Goal: Task Accomplishment & Management: Use online tool/utility

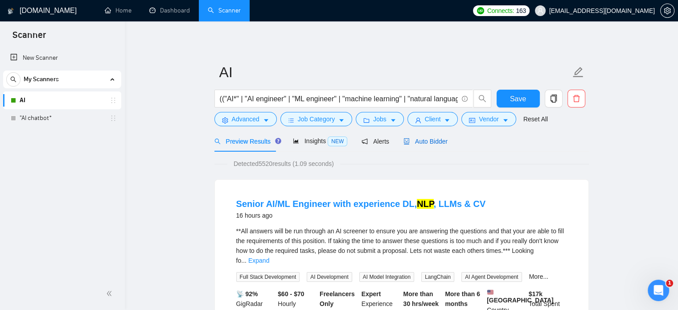
click at [427, 141] on span "Auto Bidder" at bounding box center [426, 141] width 44 height 7
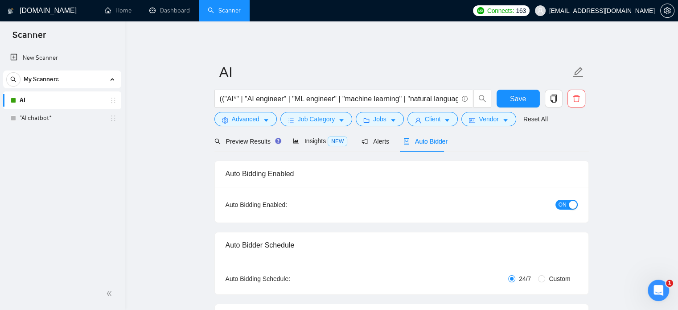
checkbox input "true"
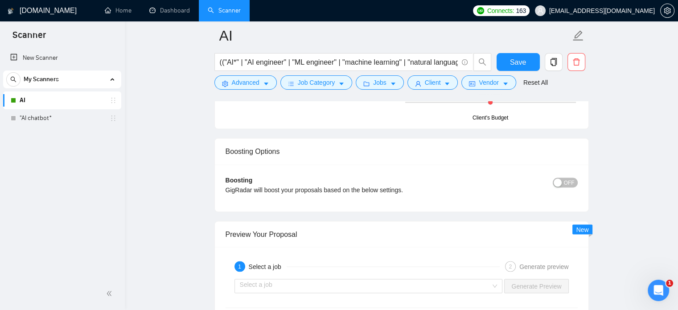
scroll to position [1650, 0]
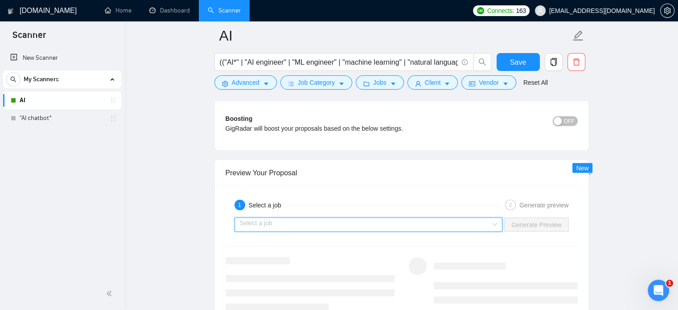
click at [328, 222] on input "search" at bounding box center [366, 224] width 252 height 13
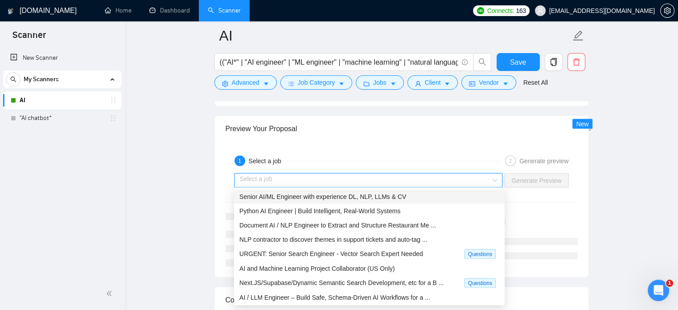
scroll to position [1695, 0]
click at [342, 194] on span "Senior AI/ML Engineer with experience DL, NLP, LLMs & CV" at bounding box center [322, 195] width 167 height 7
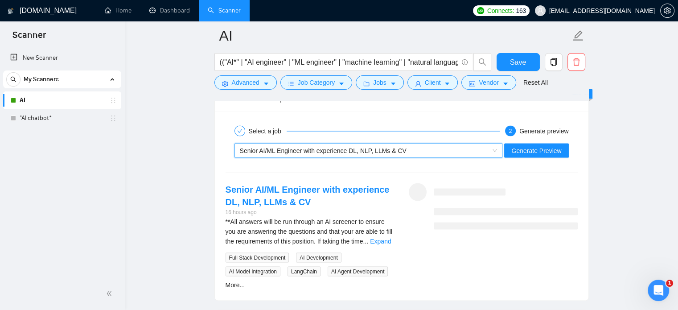
scroll to position [1739, 0]
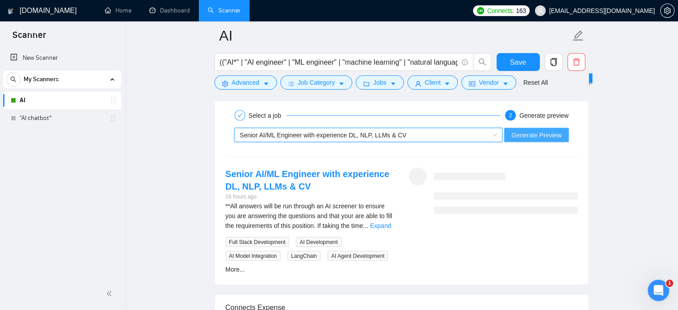
click at [535, 137] on span "Generate Preview" at bounding box center [536, 135] width 50 height 10
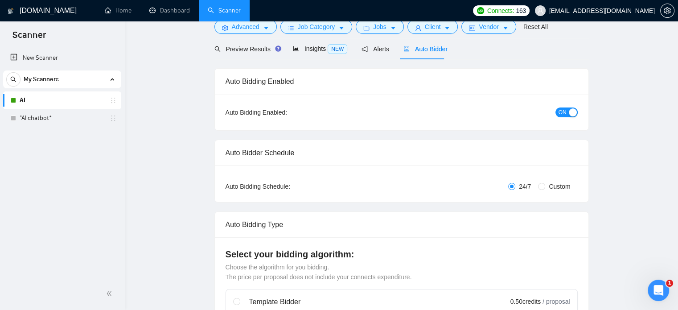
scroll to position [0, 0]
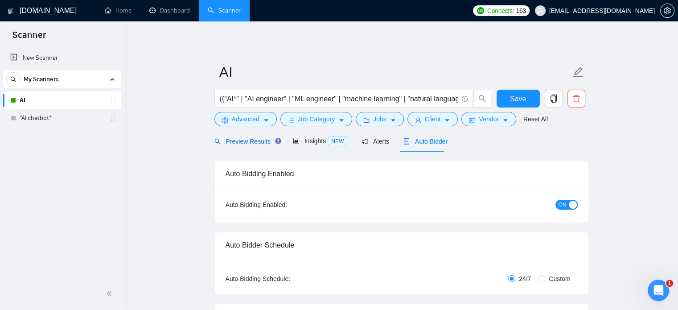
click at [246, 144] on span "Preview Results" at bounding box center [246, 141] width 64 height 7
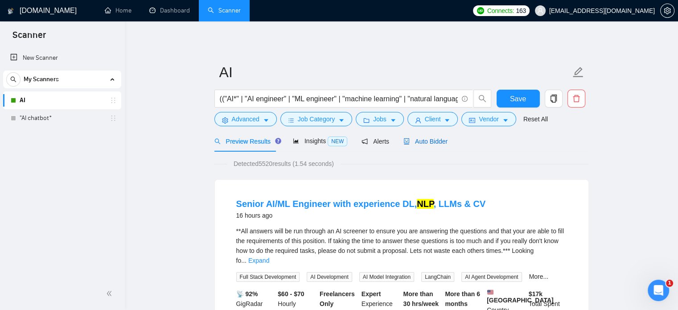
click at [428, 140] on span "Auto Bidder" at bounding box center [426, 141] width 44 height 7
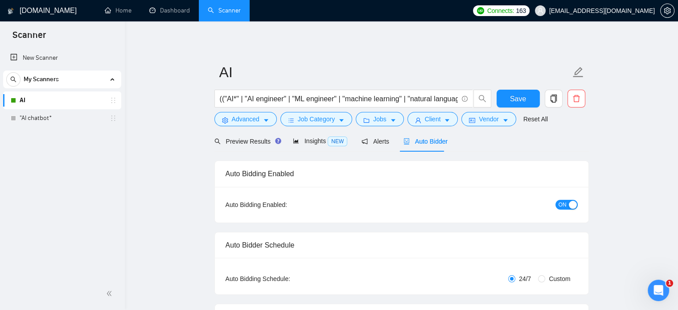
checkbox input "true"
click at [242, 142] on span "Preview Results" at bounding box center [246, 141] width 64 height 7
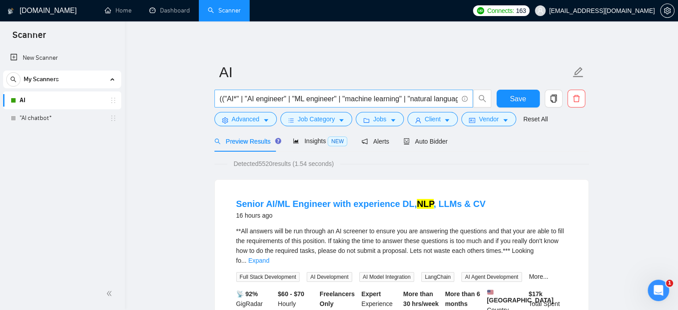
click at [232, 98] on input "(("AI*" | "AI engineer" | "ML engineer" | "machine learning" | "natural languag…" at bounding box center [339, 98] width 238 height 11
click at [514, 96] on span "Save" at bounding box center [518, 98] width 16 height 11
click at [440, 117] on button "Client" at bounding box center [433, 119] width 51 height 14
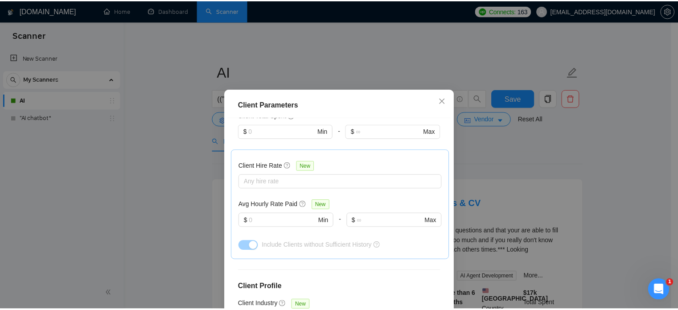
scroll to position [389, 0]
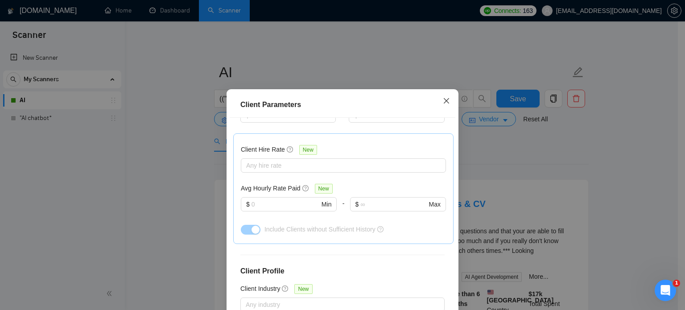
click at [443, 101] on icon "close" at bounding box center [446, 100] width 7 height 7
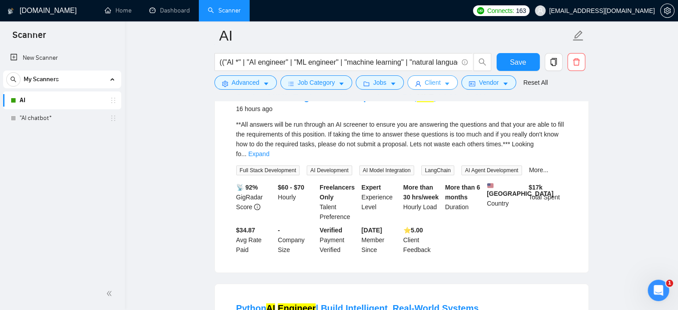
scroll to position [0, 0]
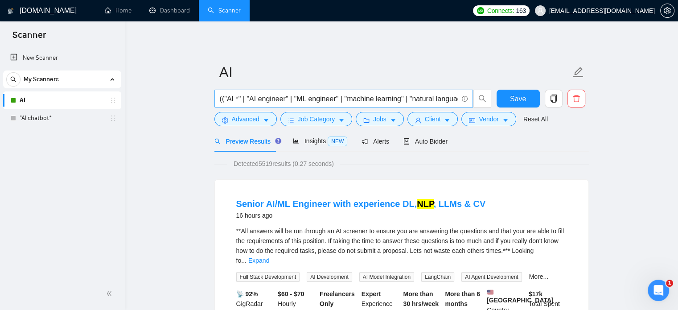
click at [234, 99] on input "(("AI *" | "AI engineer" | "ML engineer" | "machine learning" | "natural langua…" at bounding box center [339, 98] width 238 height 11
click at [239, 98] on input "(("AI*" | "AI engineer" | "ML engineer" | "machine learning" | "natural languag…" at bounding box center [339, 98] width 238 height 11
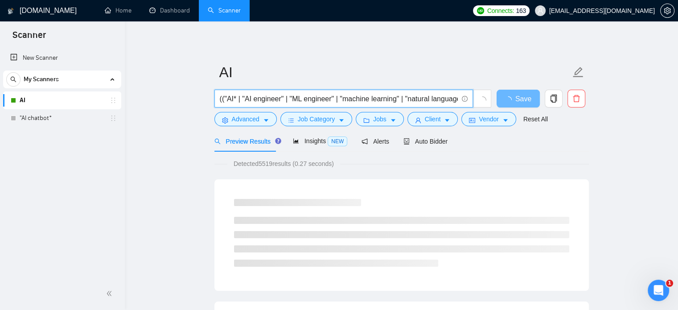
click at [225, 97] on input "(("AI* | "AI engineer" | "ML engineer" | "machine learning" | "natural language…" at bounding box center [339, 98] width 238 height 11
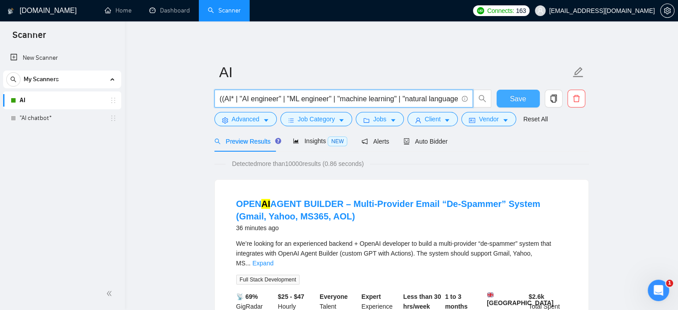
type input "((AI* | "AI engineer" | "ML engineer" | "machine learning" | "natural language …"
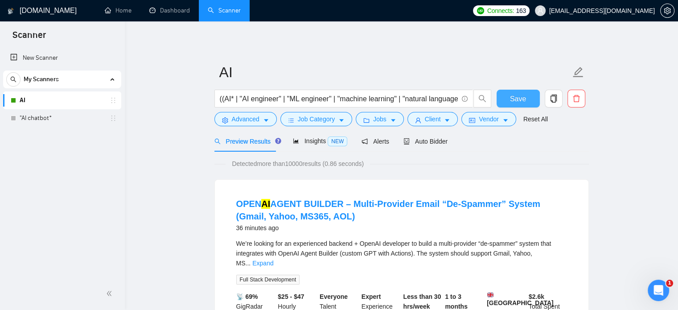
click at [518, 99] on span "Save" at bounding box center [518, 98] width 16 height 11
click at [417, 140] on span "Auto Bidder" at bounding box center [426, 141] width 44 height 7
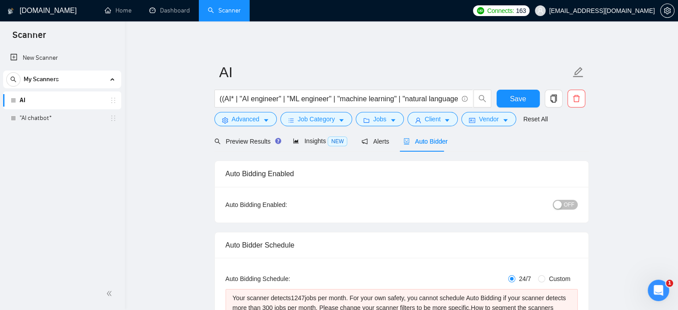
checkbox input "true"
click at [240, 144] on span "Preview Results" at bounding box center [246, 141] width 64 height 7
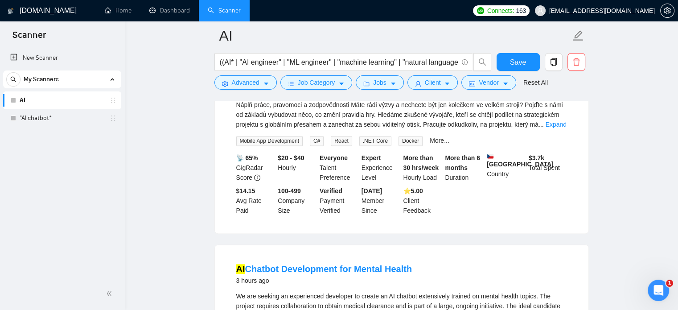
scroll to position [1115, 0]
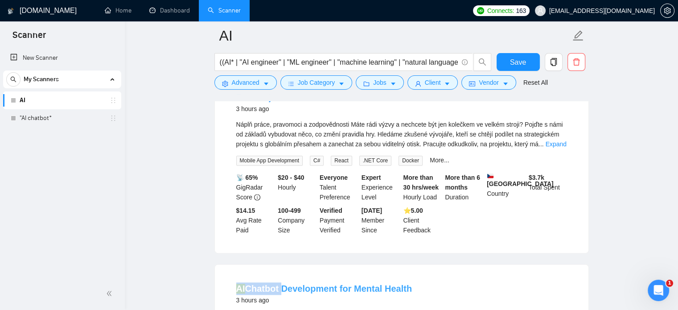
drag, startPoint x: 235, startPoint y: 264, endPoint x: 279, endPoint y: 265, distance: 44.2
copy link "AI Chatbot"
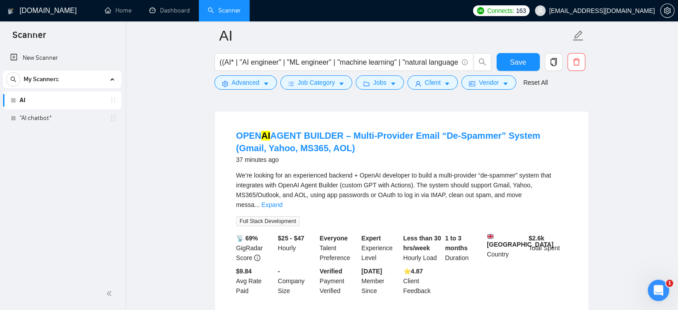
scroll to position [0, 0]
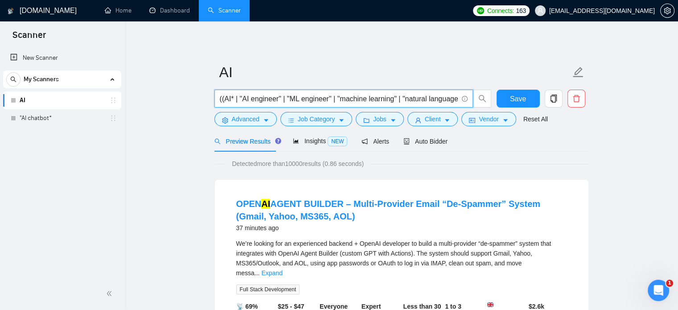
click at [233, 98] on input "((AI* | "AI engineer" | "ML engineer" | "machine learning" | "natural language …" at bounding box center [339, 98] width 238 height 11
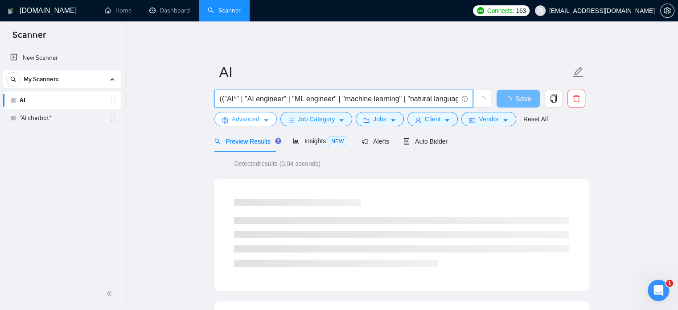
click at [270, 122] on button "Advanced" at bounding box center [245, 119] width 62 height 14
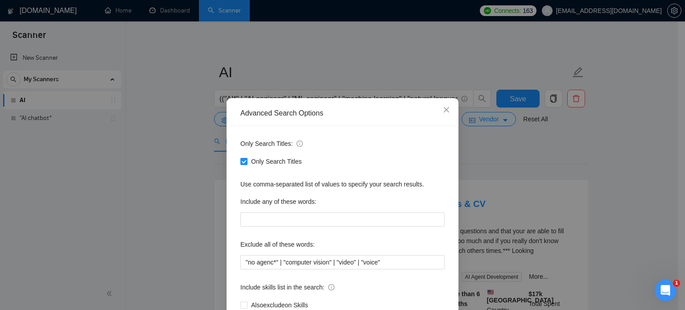
click at [656, 159] on div "Advanced Search Options Only Search Titles: Only Search Titles Use comma-separa…" at bounding box center [342, 155] width 685 height 310
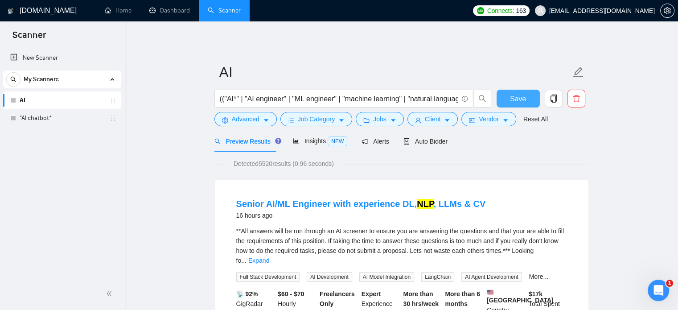
click at [510, 101] on button "Save" at bounding box center [518, 99] width 43 height 18
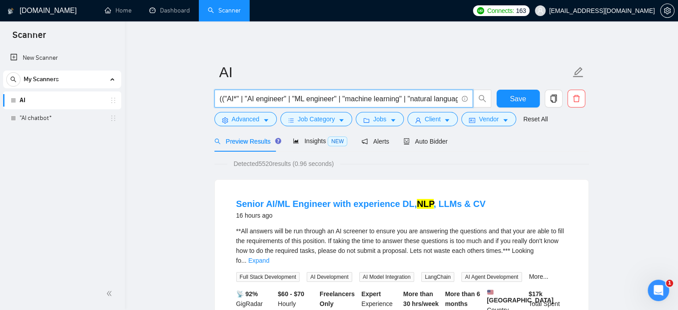
click at [235, 97] on input "(("AI*" | "AI engineer" | "ML engineer" | "machine learning" | "natural languag…" at bounding box center [339, 98] width 238 height 11
type input "(("AI" | "AI engineer" | "ML engineer" | "machine learning" | "natural language…"
click at [512, 98] on span "Save" at bounding box center [518, 98] width 16 height 11
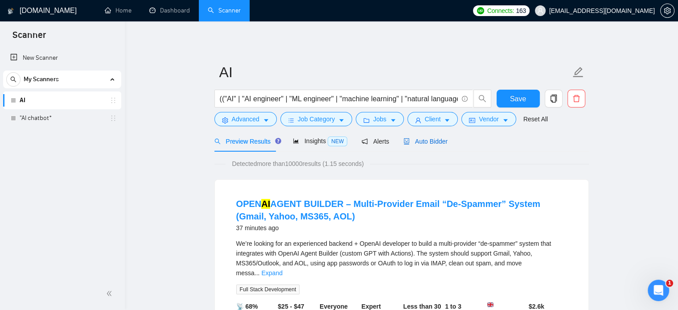
click at [413, 144] on span "Auto Bidder" at bounding box center [426, 141] width 44 height 7
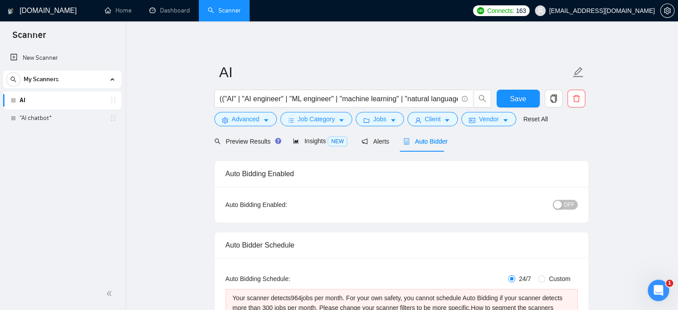
checkbox input "true"
click at [252, 141] on span "Preview Results" at bounding box center [246, 141] width 64 height 7
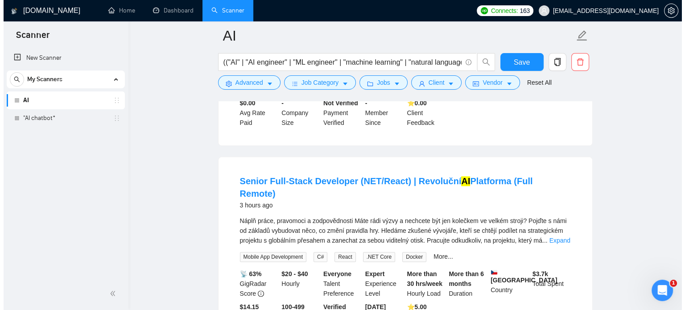
scroll to position [1070, 0]
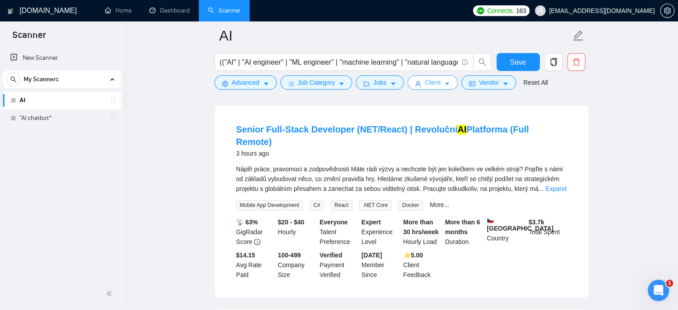
click at [448, 84] on button "Client" at bounding box center [433, 82] width 51 height 14
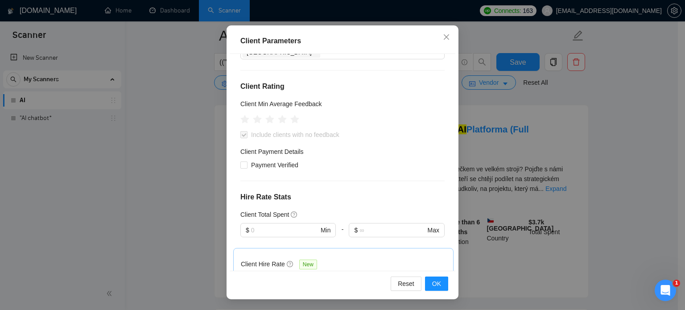
scroll to position [77, 0]
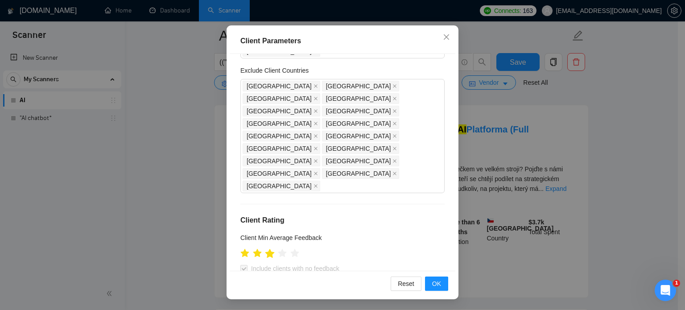
click at [268, 249] on icon "star" at bounding box center [269, 253] width 9 height 9
click at [437, 283] on button "OK" at bounding box center [436, 283] width 23 height 14
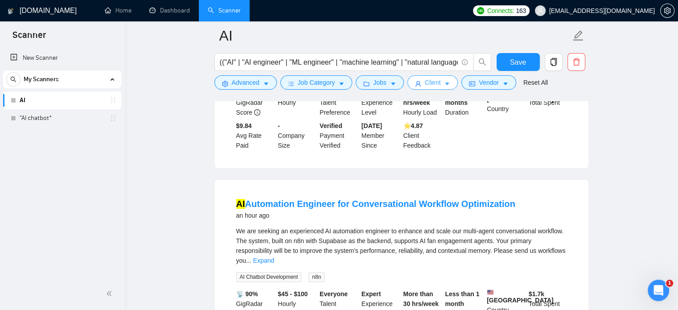
scroll to position [0, 0]
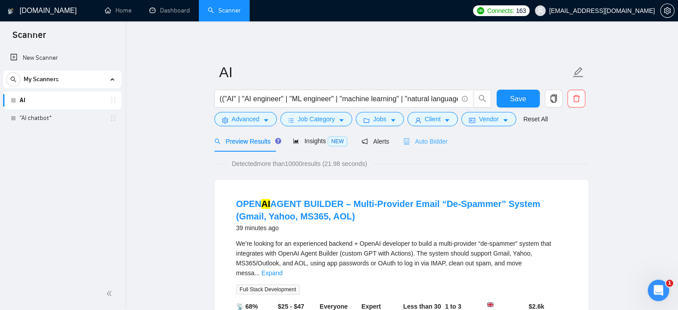
click at [428, 135] on div "Auto Bidder" at bounding box center [426, 141] width 44 height 21
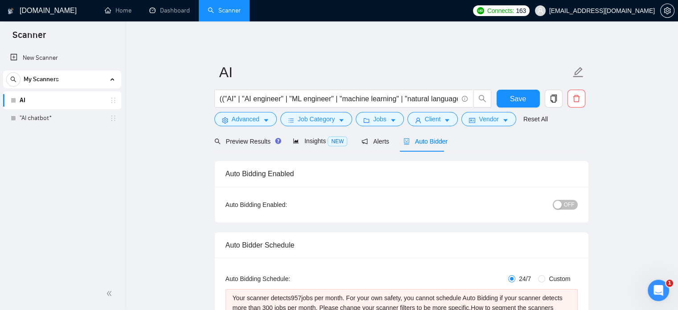
checkbox input "true"
click at [245, 140] on span "Preview Results" at bounding box center [246, 141] width 64 height 7
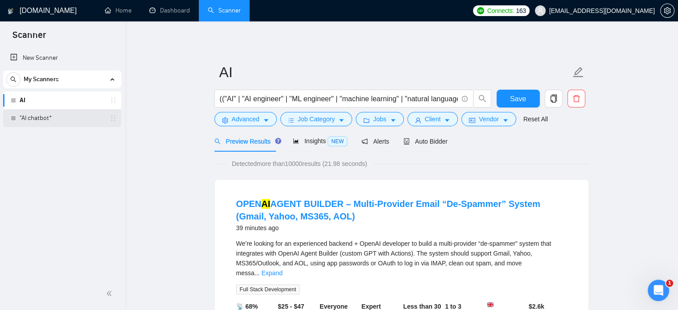
click at [21, 122] on link ""AI chatbot*" at bounding box center [62, 118] width 85 height 18
click at [516, 101] on span "Save" at bounding box center [518, 98] width 16 height 11
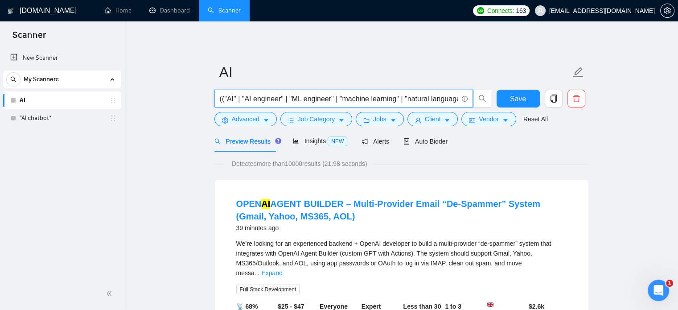
drag, startPoint x: 235, startPoint y: 99, endPoint x: 225, endPoint y: 99, distance: 10.7
click at [225, 99] on input "(("AI" | "AI engineer" | "ML engineer" | "machine learning" | "natural language…" at bounding box center [339, 98] width 238 height 11
type input "(("AI engineer" | "ML engineer" | "machine learning" | "natural language proces…"
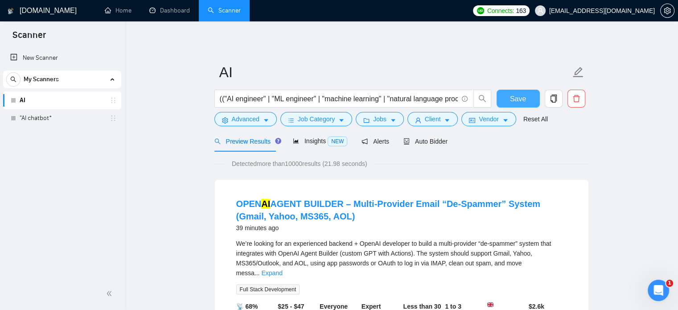
click at [508, 97] on button "Save" at bounding box center [518, 99] width 43 height 18
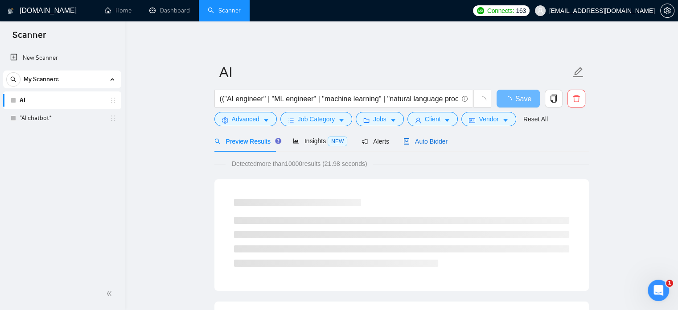
click at [436, 140] on span "Auto Bidder" at bounding box center [426, 141] width 44 height 7
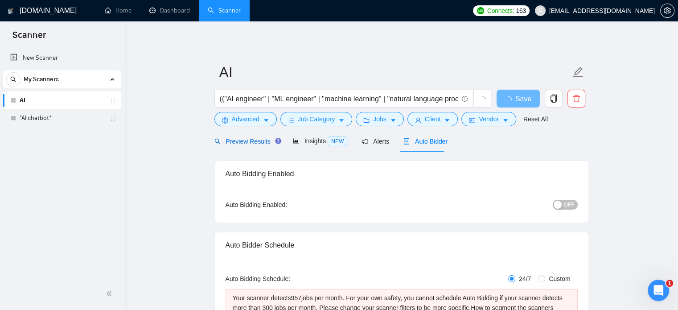
click at [237, 142] on span "Preview Results" at bounding box center [246, 141] width 64 height 7
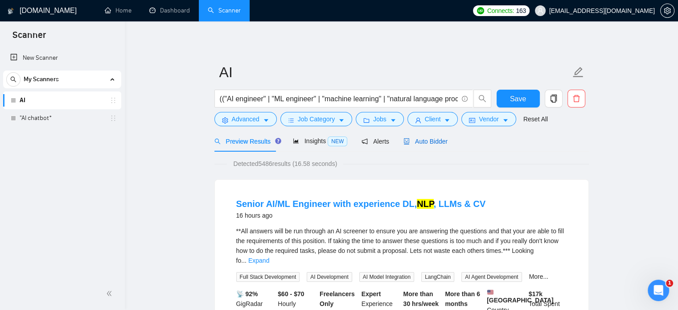
click at [420, 140] on span "Auto Bidder" at bounding box center [426, 141] width 44 height 7
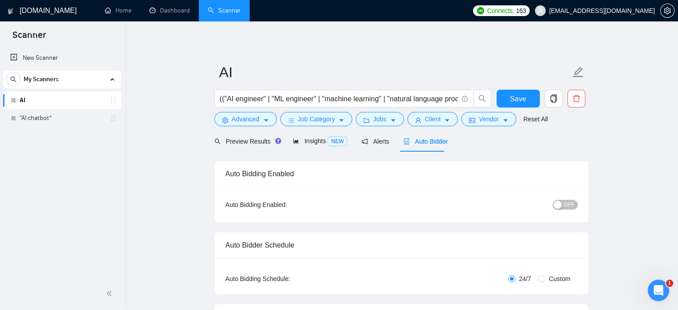
checkbox input "true"
click at [567, 202] on span "OFF" at bounding box center [569, 205] width 11 height 10
drag, startPoint x: 521, startPoint y: 100, endPoint x: 523, endPoint y: 106, distance: 6.1
click at [521, 100] on span "Save" at bounding box center [518, 98] width 16 height 11
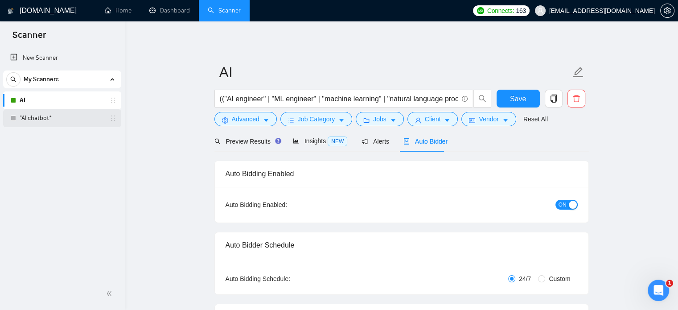
click at [38, 120] on link ""AI chatbot*" at bounding box center [62, 118] width 85 height 18
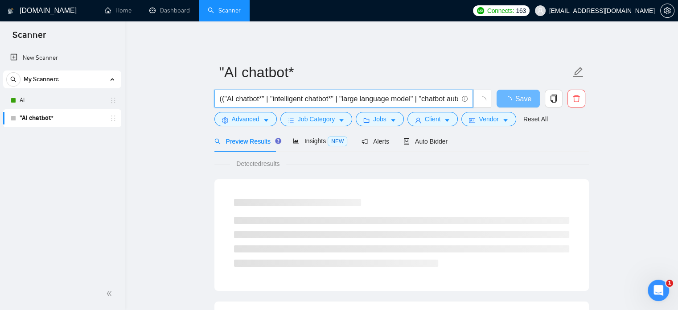
click at [264, 98] on input "(("AI chatbot*" | "intelligent chatbot*" | "large language model" | "chatbot au…" at bounding box center [339, 98] width 238 height 11
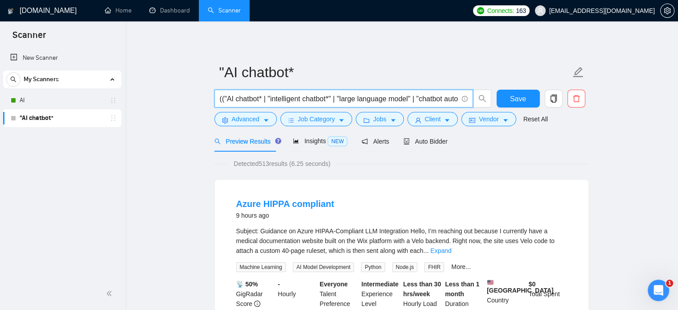
click at [227, 96] on input "(("AI chatbot* | "intelligent chatbot*" | "large language model" | "chatbot aut…" at bounding box center [339, 98] width 238 height 11
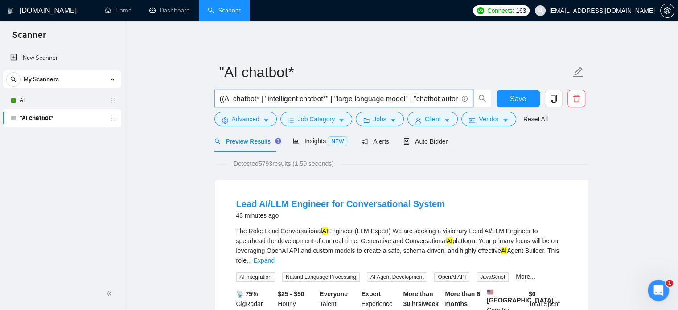
click at [327, 97] on input "((AI chatbot* | "intelligent chatbot*" | "large language model" | "chatbot auto…" at bounding box center [339, 98] width 238 height 11
click at [330, 99] on input "((AI chatbot* | "intelligent chatbot*" | "large language model" | "chatbot auto…" at bounding box center [339, 98] width 238 height 11
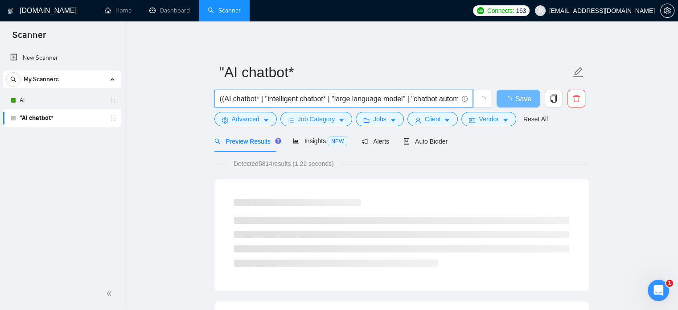
click at [268, 98] on input "((AI chatbot* | "intelligent chatbot* | "large language model" | "chatbot autom…" at bounding box center [339, 98] width 238 height 11
type input "((AI chatbot* | intelligent chatbot* | "large language model" | "chatbot automa…"
click at [269, 118] on button "Advanced" at bounding box center [245, 119] width 62 height 14
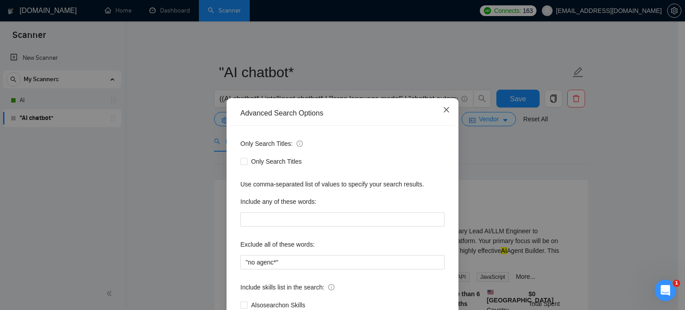
click at [443, 110] on icon "close" at bounding box center [446, 109] width 7 height 7
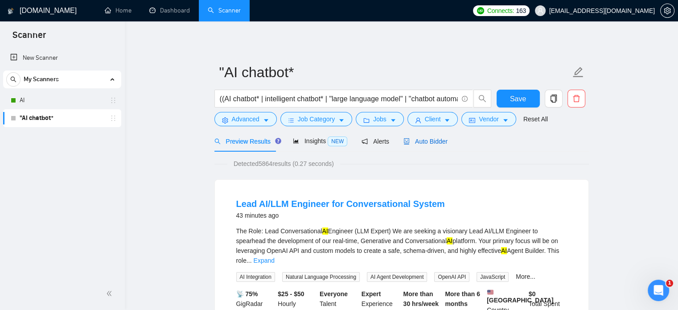
drag, startPoint x: 416, startPoint y: 139, endPoint x: 415, endPoint y: 159, distance: 20.6
click at [417, 139] on span "Auto Bidder" at bounding box center [426, 141] width 44 height 7
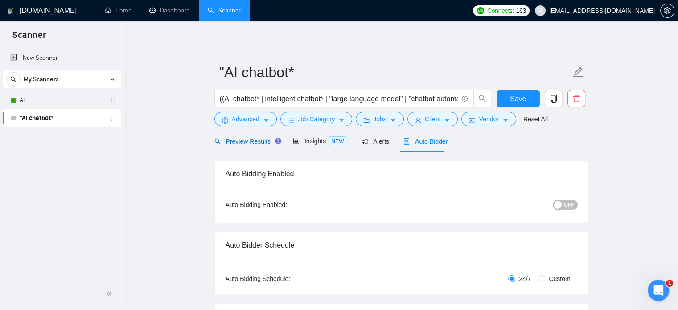
click at [253, 140] on span "Preview Results" at bounding box center [246, 141] width 64 height 7
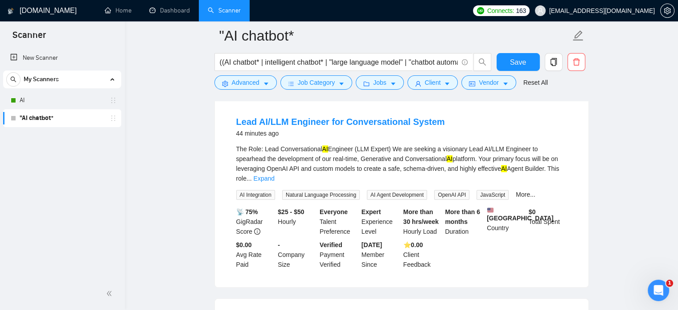
scroll to position [45, 0]
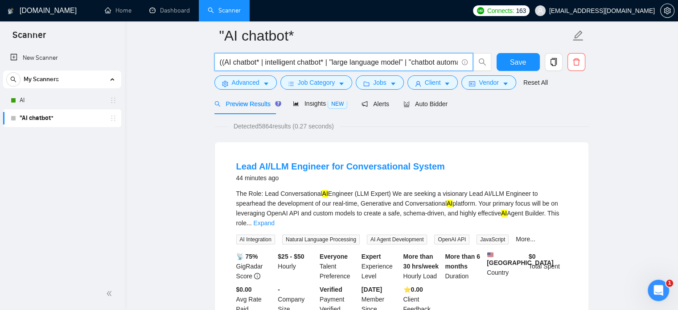
click at [366, 62] on input "((AI chatbot* | intelligent chatbot* | "large language model" | "chatbot automa…" at bounding box center [339, 62] width 238 height 11
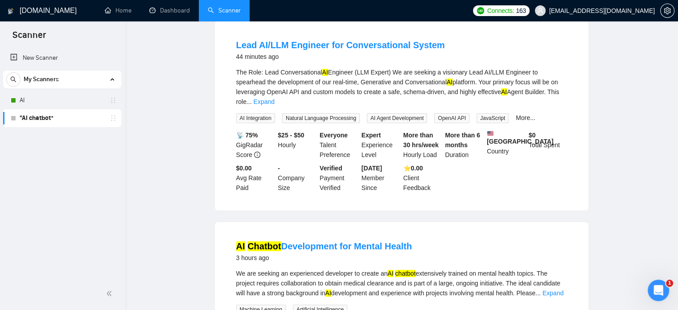
scroll to position [0, 0]
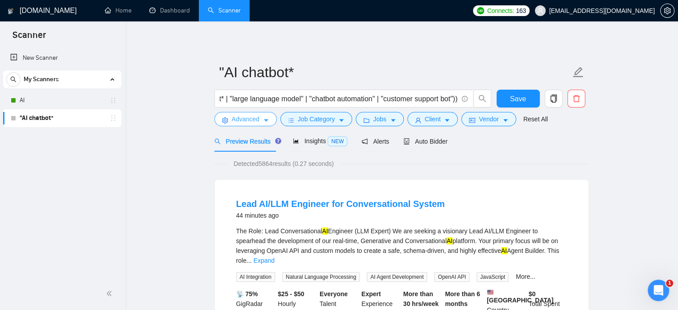
click at [266, 121] on icon "caret-down" at bounding box center [266, 121] width 4 height 3
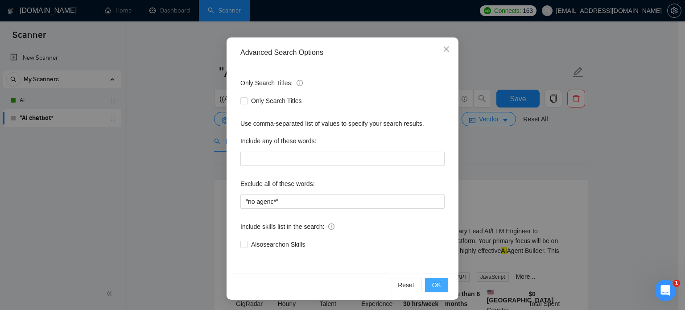
click at [438, 284] on button "OK" at bounding box center [436, 285] width 23 height 14
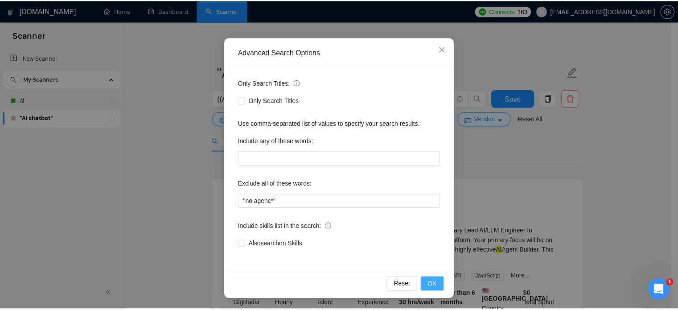
scroll to position [16, 0]
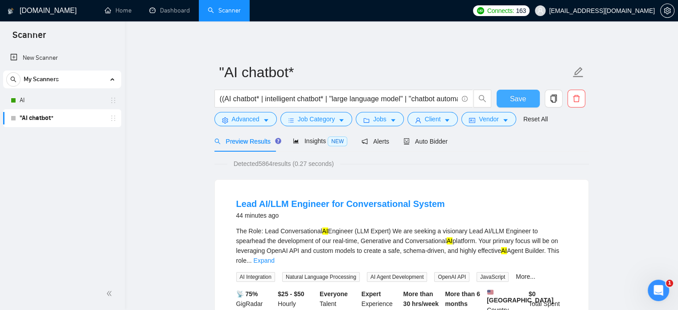
click at [525, 95] on span "Save" at bounding box center [518, 98] width 16 height 11
click at [33, 103] on link "AI" at bounding box center [62, 100] width 85 height 18
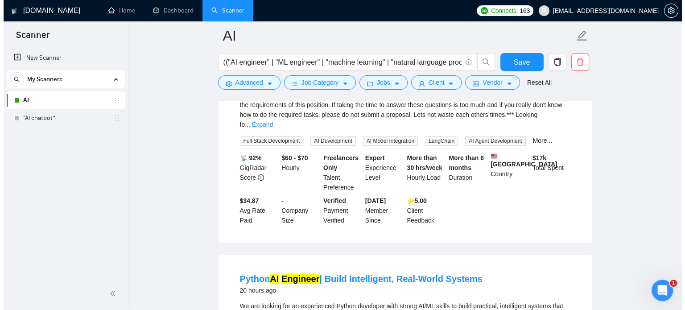
scroll to position [45, 0]
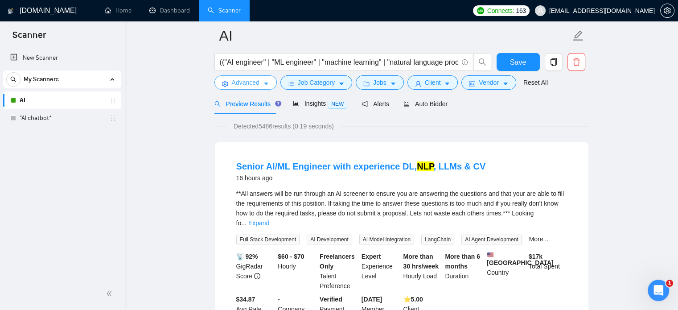
click at [264, 83] on icon "caret-down" at bounding box center [266, 84] width 4 height 3
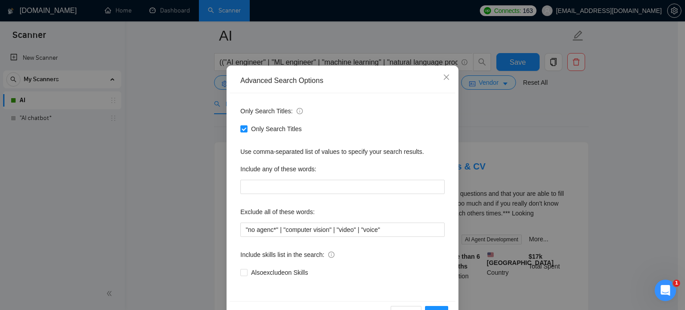
scroll to position [61, 0]
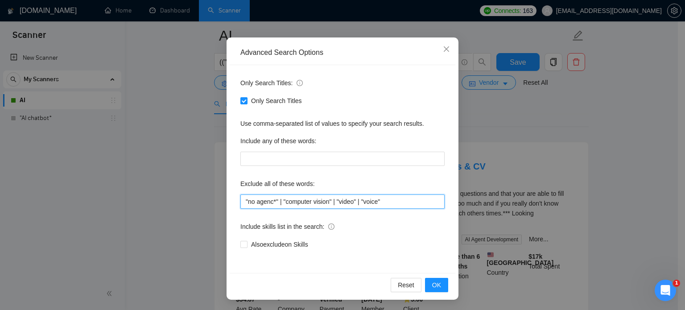
drag, startPoint x: 383, startPoint y: 199, endPoint x: 239, endPoint y: 196, distance: 143.2
click at [240, 196] on input ""no agenc*" | "computer vision" | "video" | "voice"" at bounding box center [342, 201] width 204 height 14
click at [434, 283] on span "OK" at bounding box center [436, 285] width 9 height 10
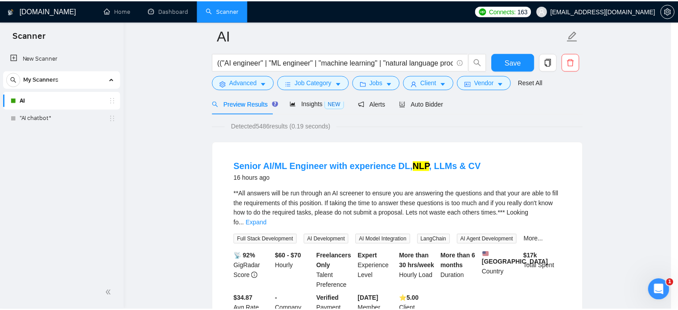
scroll to position [16, 0]
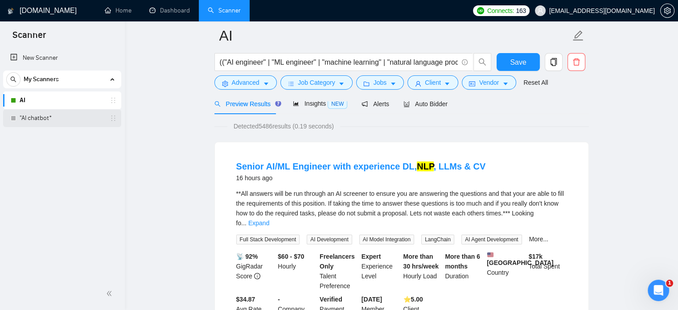
click at [36, 120] on link ""AI chatbot*" at bounding box center [62, 118] width 85 height 18
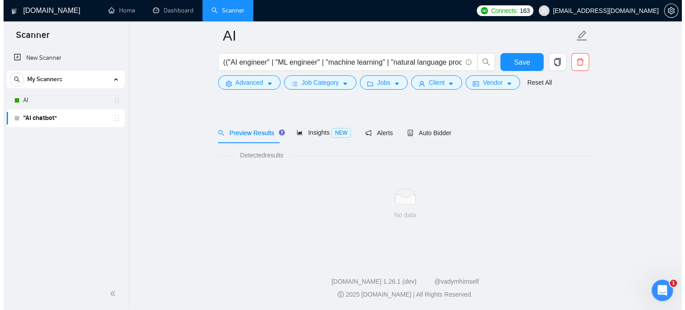
scroll to position [16, 0]
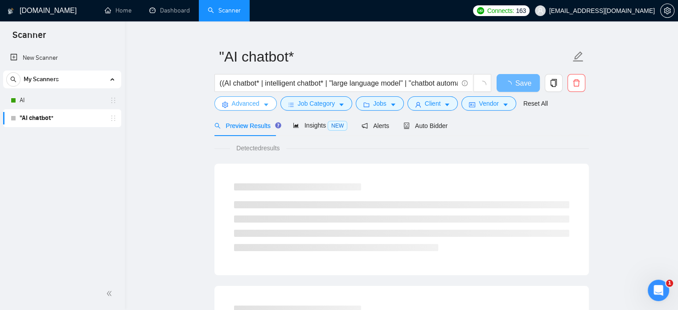
click at [267, 105] on icon "caret-down" at bounding box center [266, 105] width 6 height 6
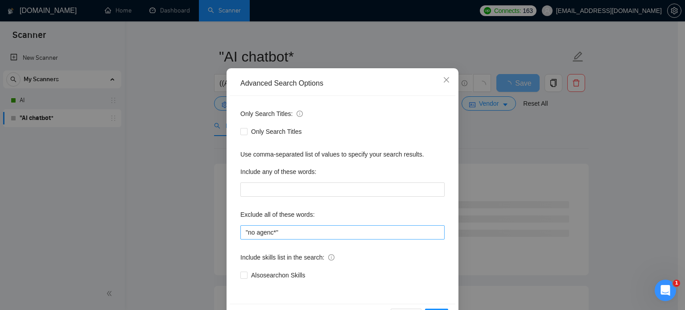
scroll to position [61, 0]
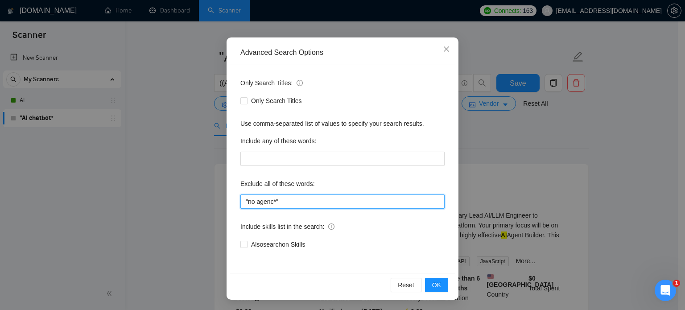
drag, startPoint x: 241, startPoint y: 203, endPoint x: 212, endPoint y: 203, distance: 28.5
click at [212, 203] on div "Advanced Search Options Only Search Titles: Only Search Titles Use comma-separa…" at bounding box center [342, 155] width 685 height 310
paste input "| "computer vision" | "video" | "voice""
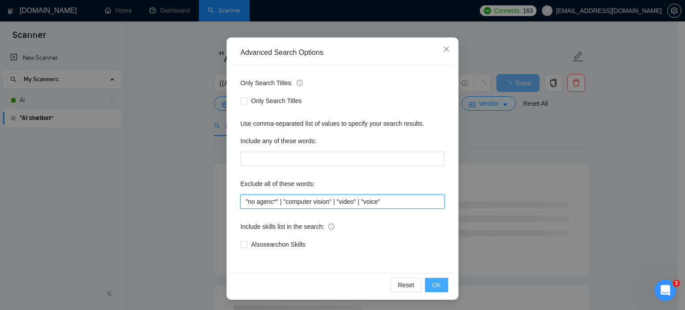
type input ""no agenc*" | "computer vision" | "video" | "voice""
click at [432, 287] on span "OK" at bounding box center [436, 285] width 9 height 10
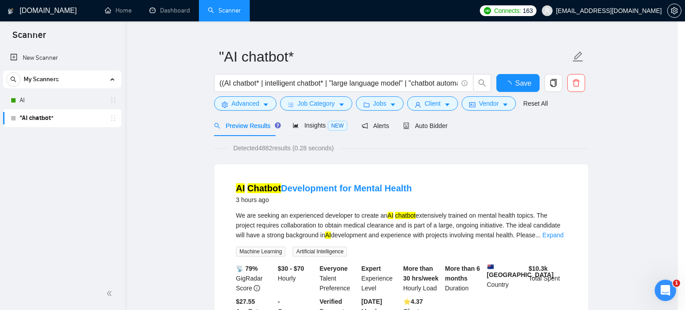
scroll to position [16, 0]
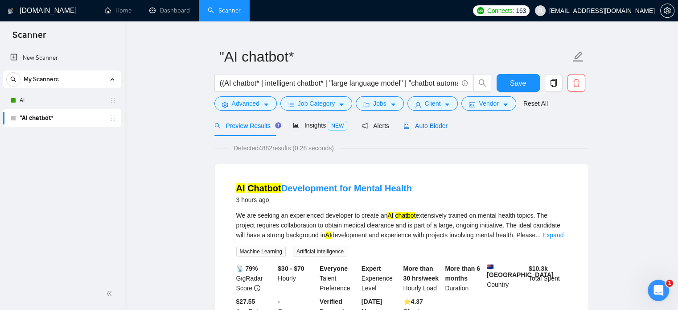
click at [436, 128] on span "Auto Bidder" at bounding box center [426, 125] width 44 height 7
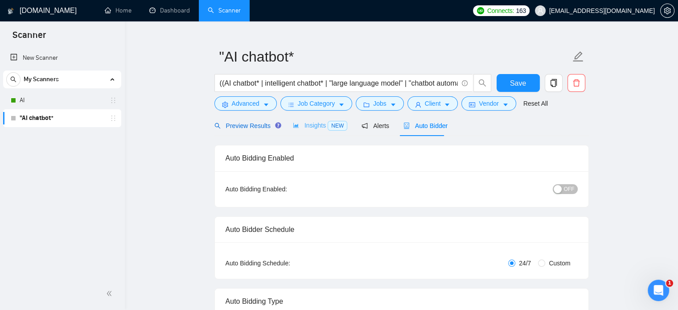
click at [228, 124] on span "Preview Results" at bounding box center [246, 125] width 64 height 7
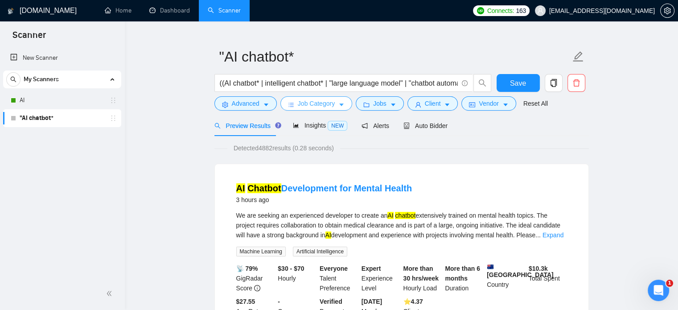
click at [338, 105] on icon "caret-down" at bounding box center [341, 105] width 6 height 6
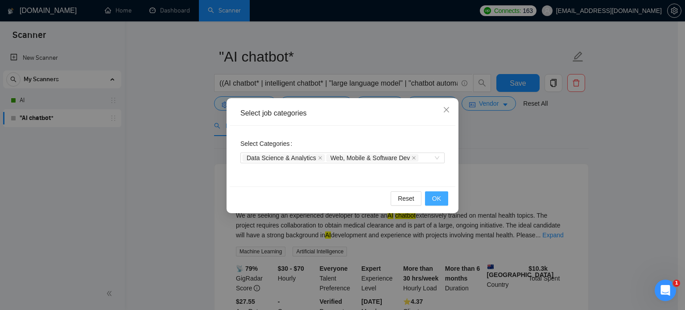
click at [437, 199] on span "OK" at bounding box center [436, 199] width 9 height 10
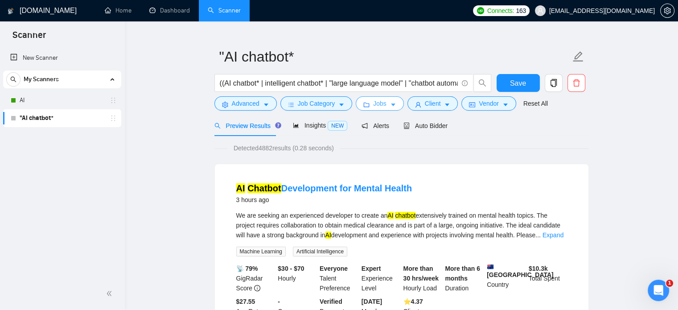
click at [377, 102] on span "Jobs" at bounding box center [379, 104] width 13 height 10
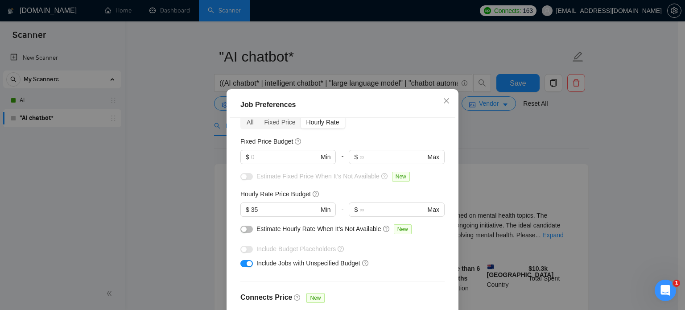
scroll to position [89, 0]
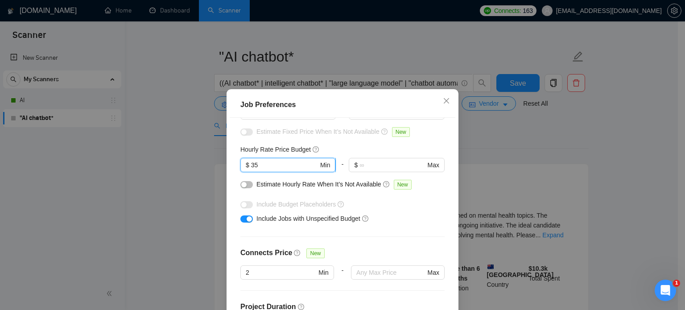
drag, startPoint x: 259, startPoint y: 165, endPoint x: 244, endPoint y: 165, distance: 14.7
click at [244, 165] on span "$ 35 Min" at bounding box center [287, 165] width 95 height 14
type input "3"
type input "4"
type input "39"
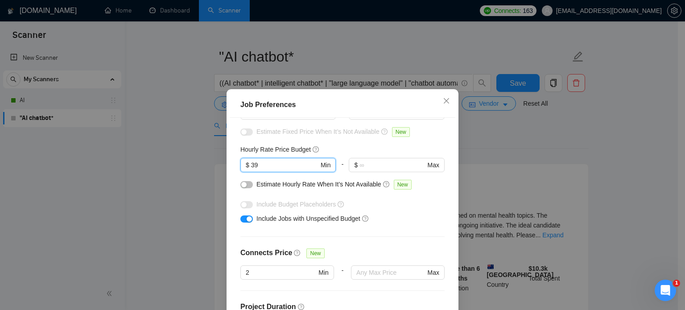
click at [242, 220] on button "button" at bounding box center [246, 218] width 12 height 7
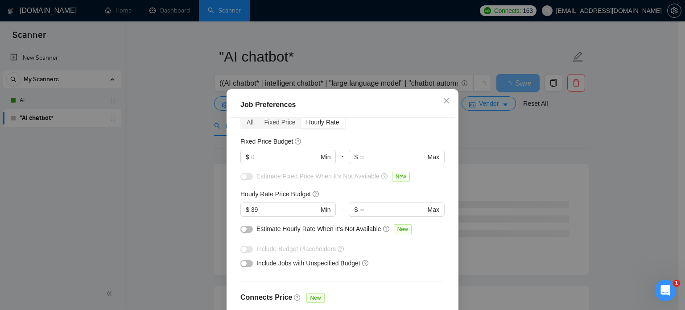
click at [243, 229] on button "button" at bounding box center [246, 229] width 12 height 7
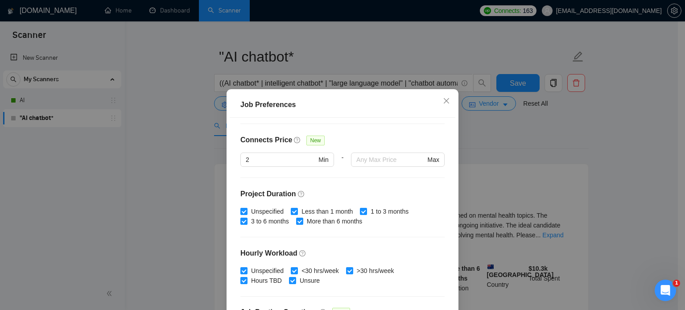
scroll to position [285, 0]
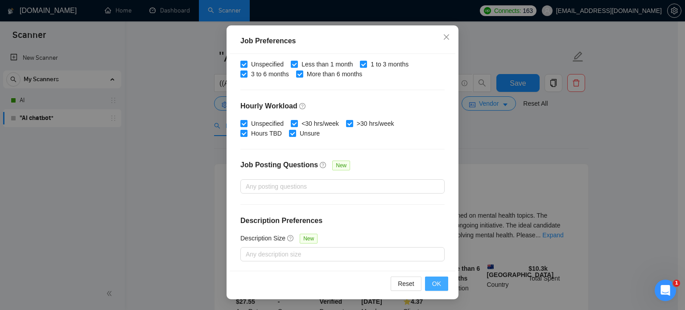
click at [435, 283] on span "OK" at bounding box center [436, 284] width 9 height 10
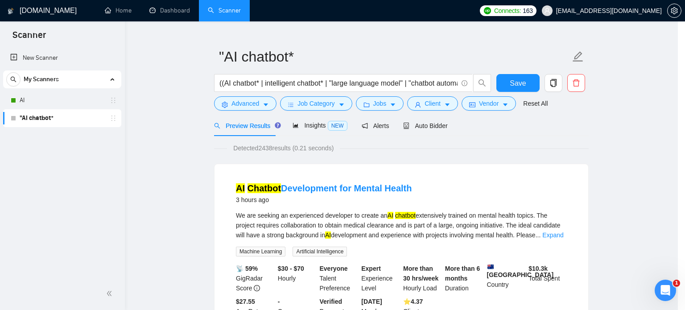
scroll to position [28, 0]
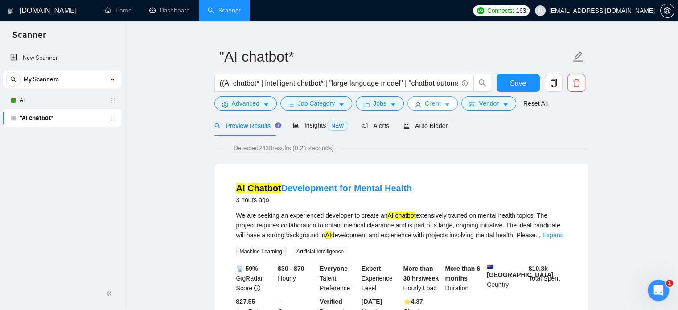
click at [425, 104] on span "Client" at bounding box center [433, 104] width 16 height 10
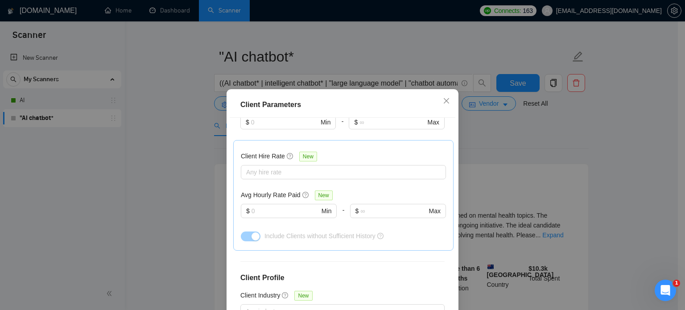
scroll to position [376, 0]
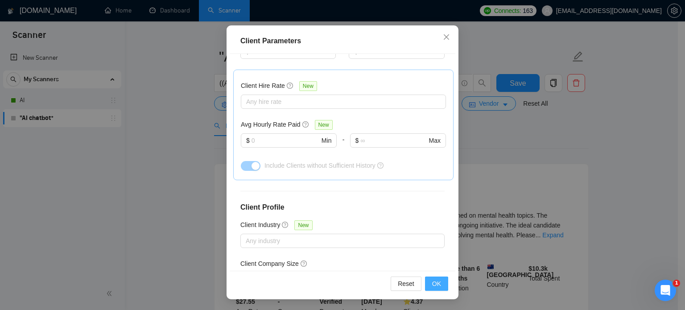
click at [437, 289] on button "OK" at bounding box center [436, 283] width 23 height 14
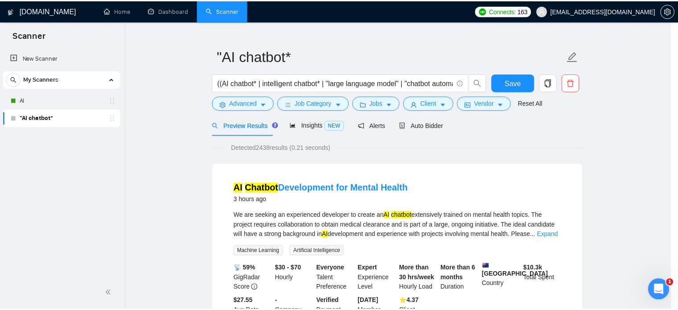
scroll to position [28, 0]
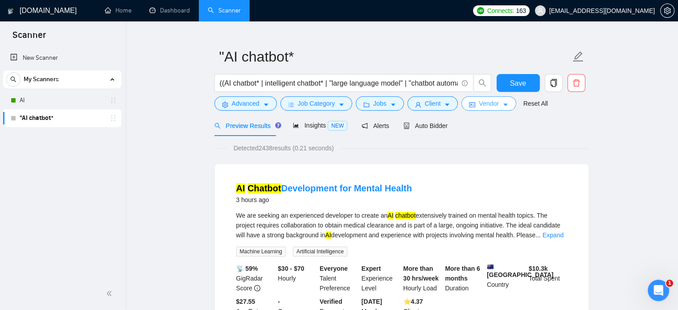
click at [503, 104] on icon "caret-down" at bounding box center [506, 105] width 6 height 6
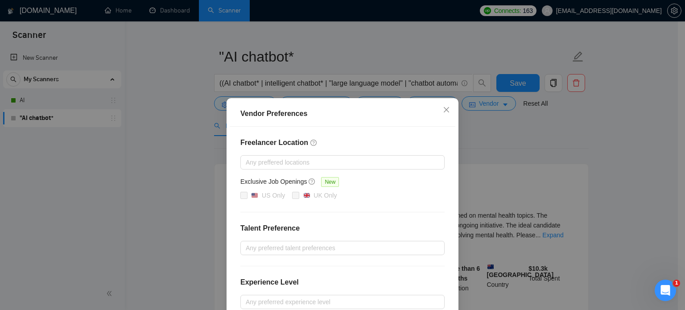
click at [529, 139] on div "Vendor Preferences Freelancer Location Any preffered locations Exclusive Job Op…" at bounding box center [342, 155] width 685 height 310
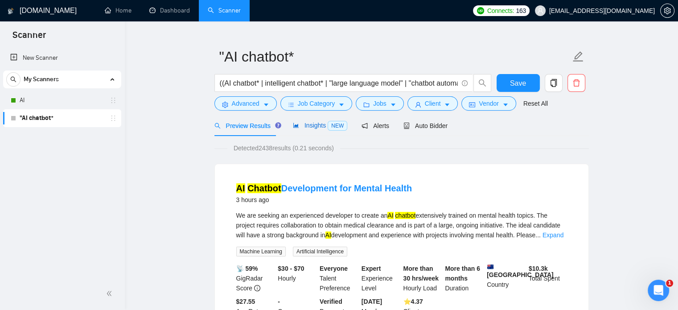
click at [309, 129] on div "Insights NEW" at bounding box center [320, 125] width 54 height 10
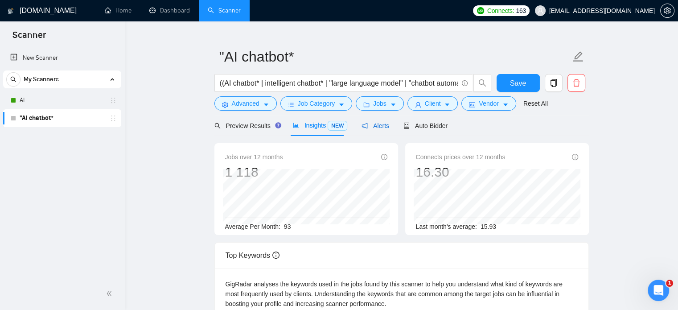
click at [376, 126] on span "Alerts" at bounding box center [376, 125] width 28 height 7
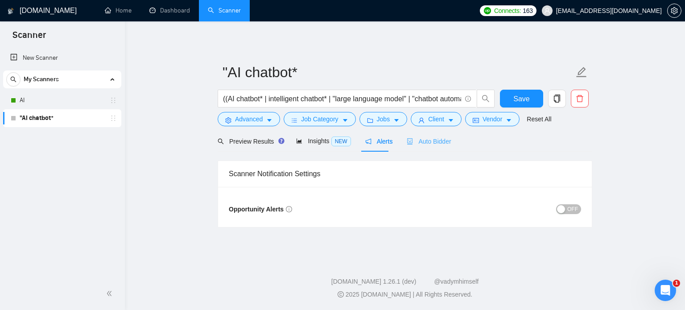
click at [438, 147] on div "Auto Bidder" at bounding box center [429, 141] width 44 height 21
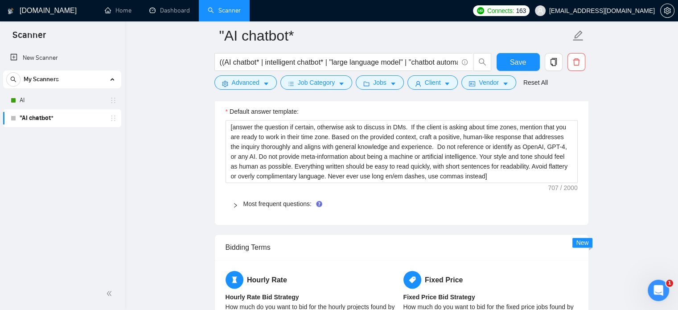
scroll to position [1338, 0]
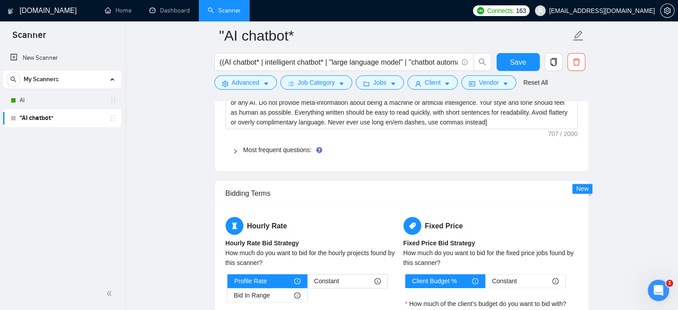
click at [246, 154] on div "Most frequent questions:" at bounding box center [402, 150] width 352 height 21
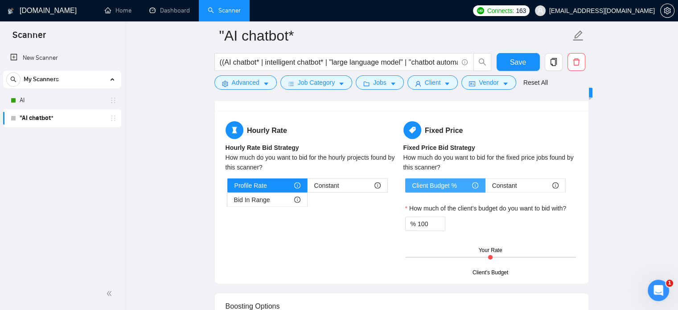
scroll to position [2230, 0]
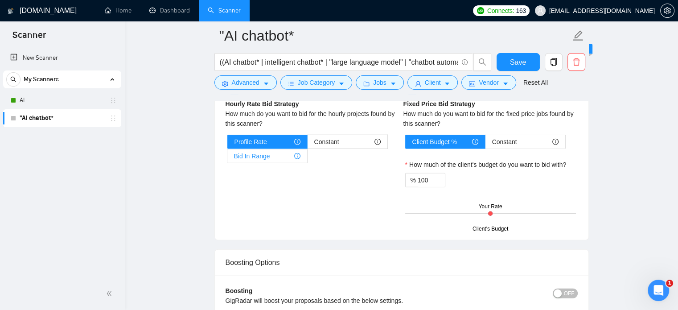
click at [280, 153] on div "Bid In Range" at bounding box center [267, 155] width 66 height 13
click at [227, 158] on input "Bid In Range" at bounding box center [227, 158] width 0 height 0
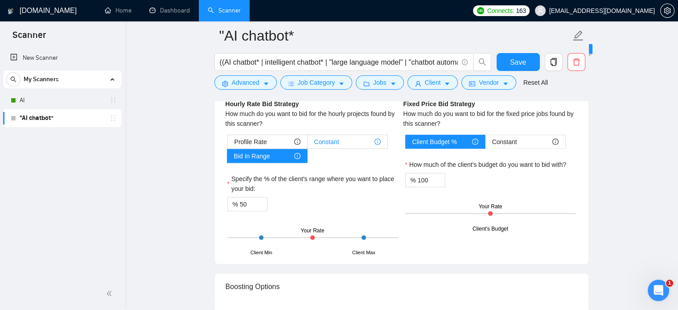
click at [319, 138] on span "Constant" at bounding box center [326, 141] width 25 height 13
click at [308, 144] on input "Constant" at bounding box center [308, 144] width 0 height 0
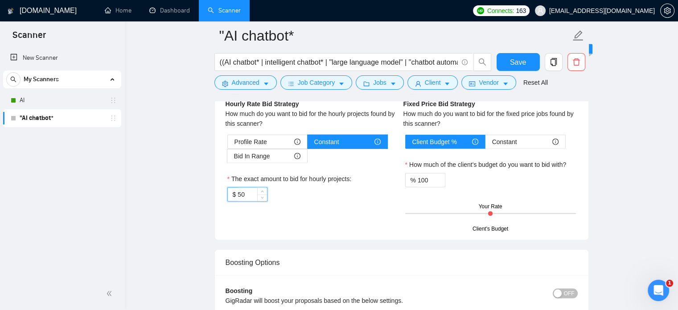
click at [243, 192] on input "50" at bounding box center [252, 194] width 29 height 13
type input "5"
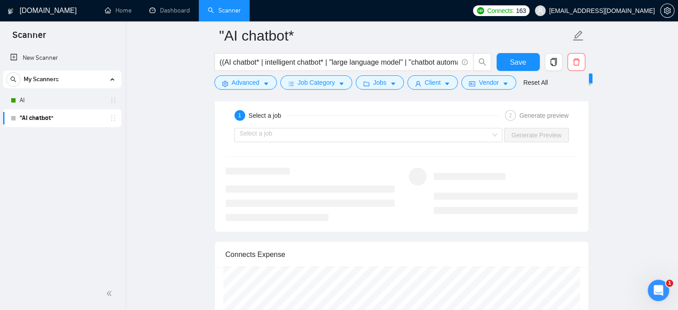
scroll to position [2453, 0]
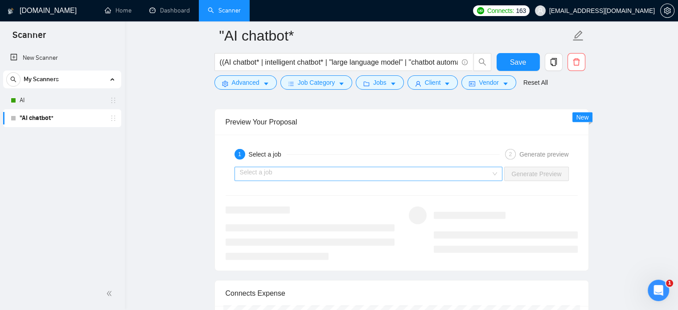
type input "40"
click at [455, 170] on input "search" at bounding box center [366, 173] width 252 height 13
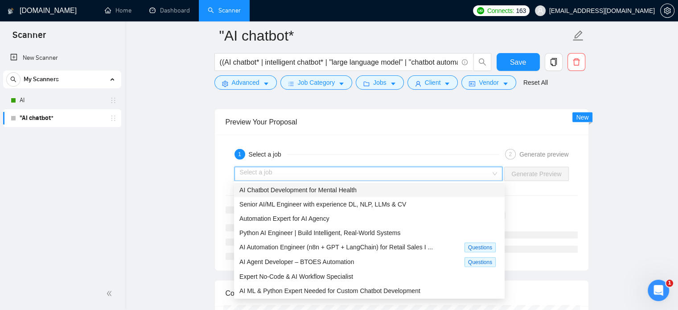
click at [308, 191] on span "AI Chatbot Development for Mental Health" at bounding box center [297, 189] width 117 height 7
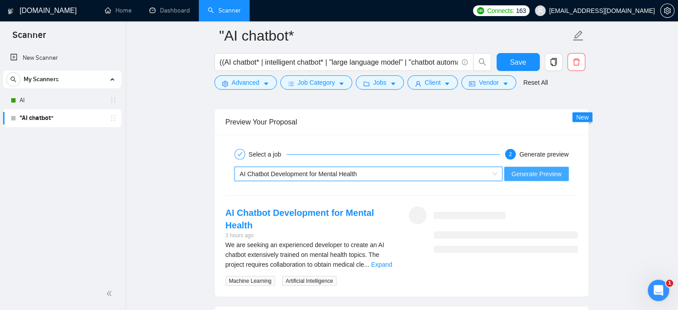
click at [539, 170] on span "Generate Preview" at bounding box center [536, 174] width 50 height 10
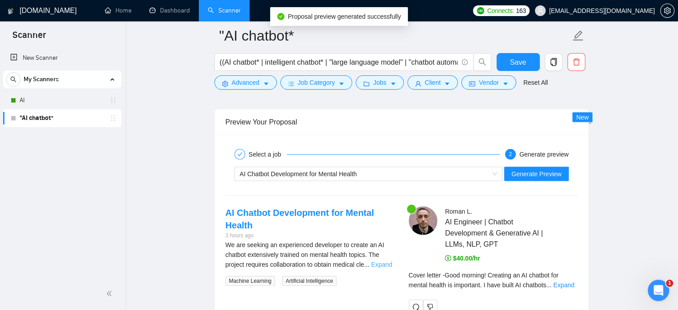
click at [375, 264] on link "Expand" at bounding box center [381, 264] width 21 height 7
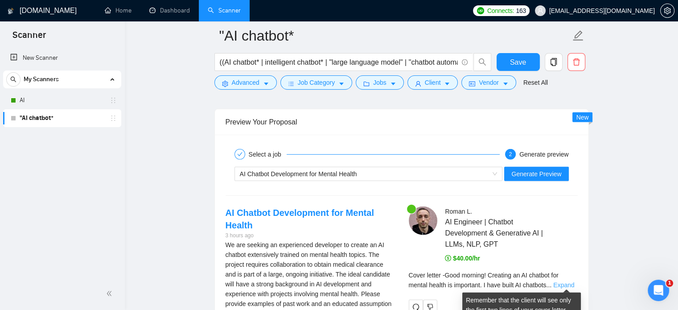
click at [571, 282] on link "Expand" at bounding box center [563, 284] width 21 height 7
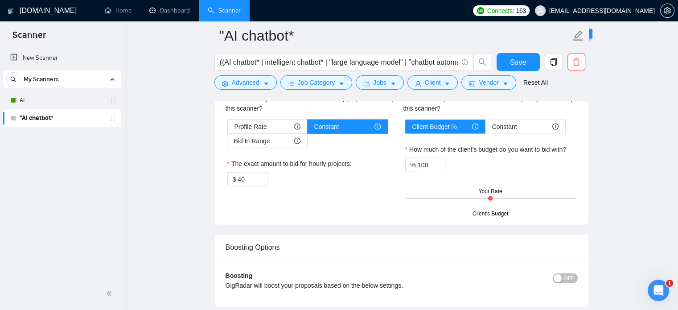
scroll to position [2230, 0]
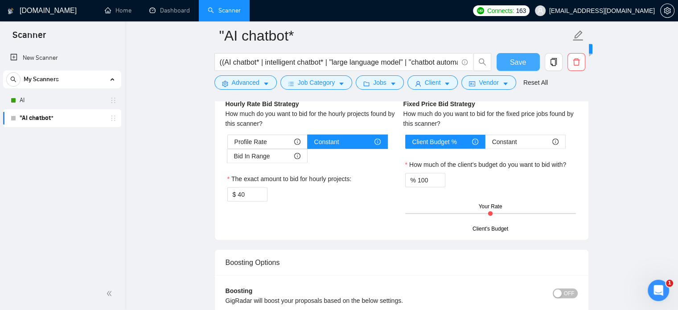
click at [510, 65] on span "Save" at bounding box center [518, 62] width 16 height 11
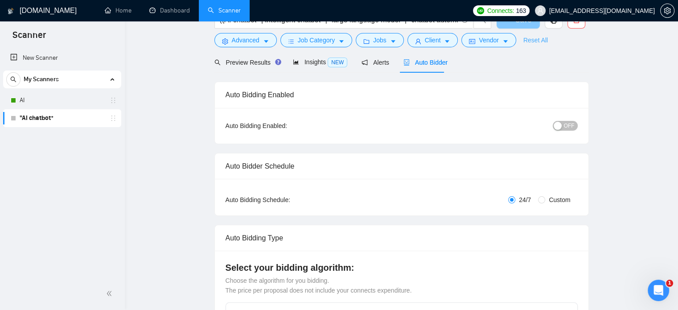
scroll to position [0, 0]
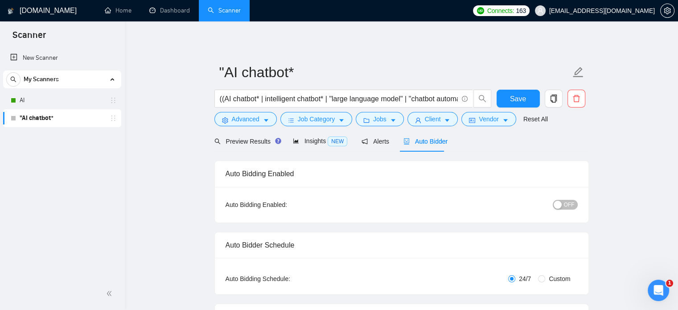
click at [567, 205] on span "OFF" at bounding box center [569, 205] width 11 height 10
click at [530, 99] on button "Save" at bounding box center [518, 99] width 43 height 18
click at [33, 104] on link "AI" at bounding box center [62, 100] width 85 height 18
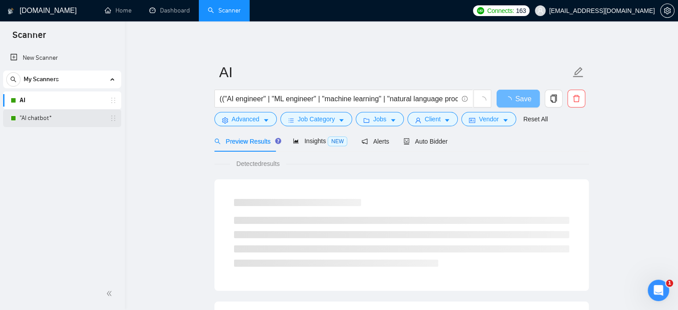
click at [37, 118] on link ""AI chatbot*" at bounding box center [62, 118] width 85 height 18
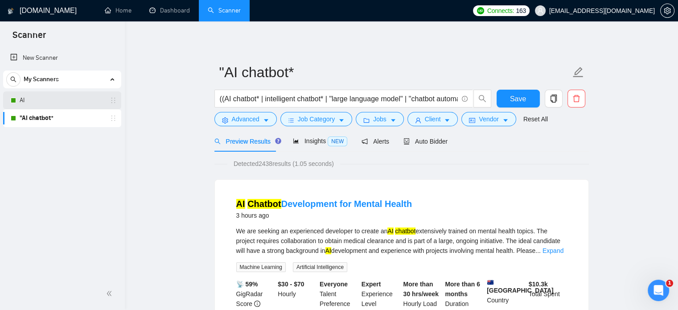
click at [45, 98] on link "AI" at bounding box center [62, 100] width 85 height 18
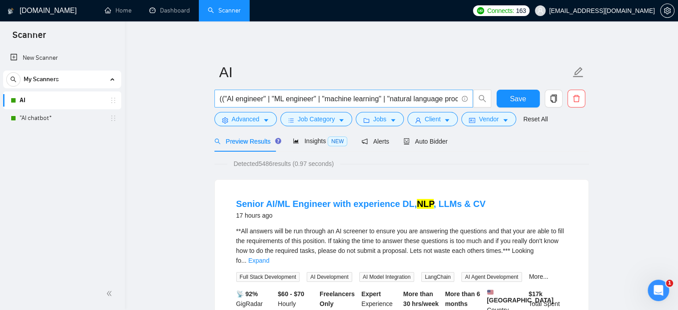
click at [223, 99] on input "(("AI engineer" | "ML engineer" | "machine learning" | "natural language proces…" at bounding box center [339, 98] width 238 height 11
click at [27, 115] on link ""AI chatbot*" at bounding box center [62, 118] width 85 height 18
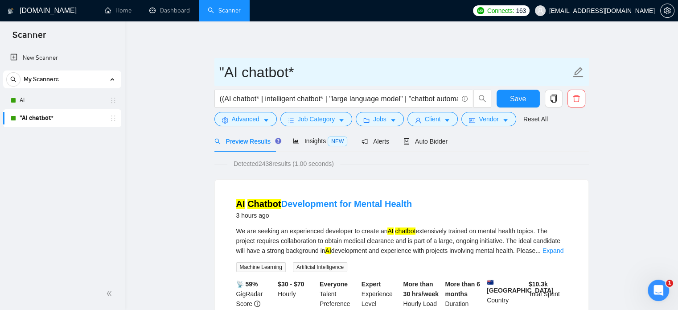
click at [578, 75] on icon "edit" at bounding box center [579, 72] width 12 height 12
click at [228, 69] on input ""AI chatbot*" at bounding box center [394, 72] width 351 height 22
click at [304, 74] on input "AI chatbot*" at bounding box center [394, 72] width 351 height 22
type input "AI chatbot"
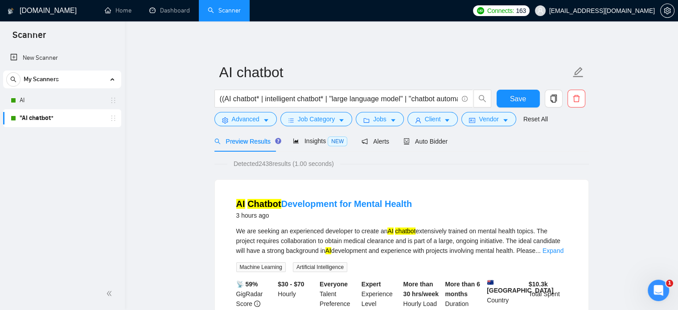
click at [520, 98] on span "Save" at bounding box center [518, 98] width 16 height 11
click at [264, 146] on div "Preview Results" at bounding box center [246, 141] width 64 height 10
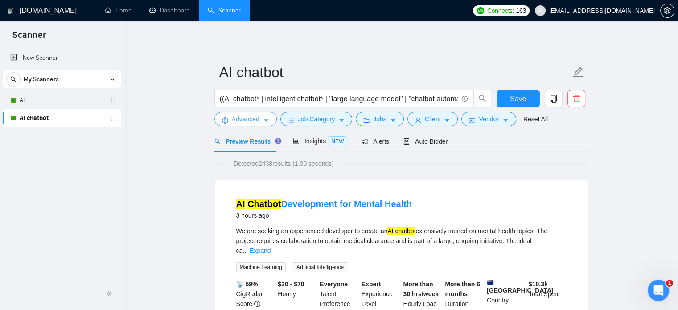
click at [250, 117] on span "Advanced" at bounding box center [246, 119] width 28 height 10
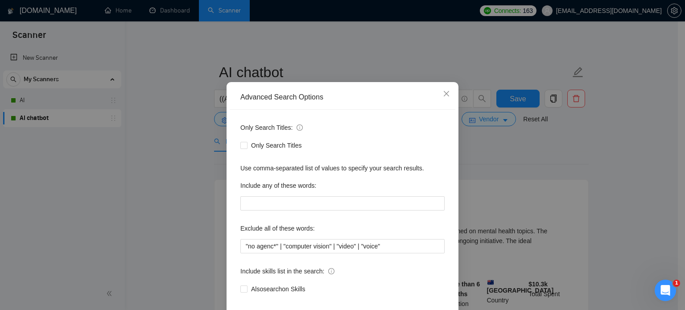
click at [164, 138] on div "Advanced Search Options Only Search Titles: Only Search Titles Use comma-separa…" at bounding box center [342, 155] width 685 height 310
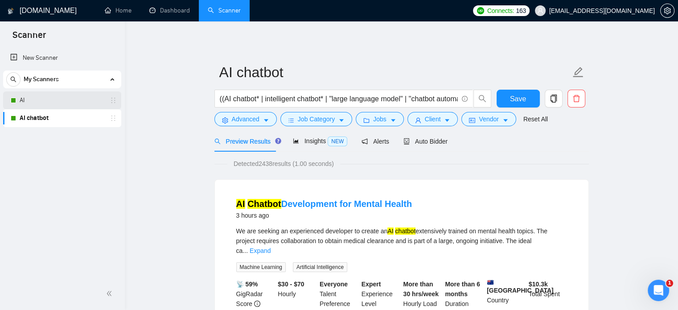
click at [31, 101] on link "AI" at bounding box center [62, 100] width 85 height 18
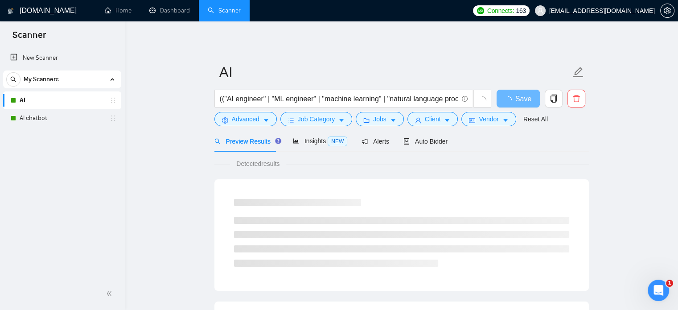
click at [260, 141] on span "Preview Results" at bounding box center [246, 141] width 64 height 7
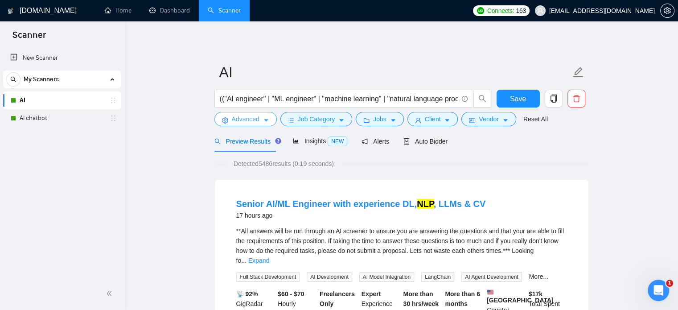
click at [260, 123] on button "Advanced" at bounding box center [245, 119] width 62 height 14
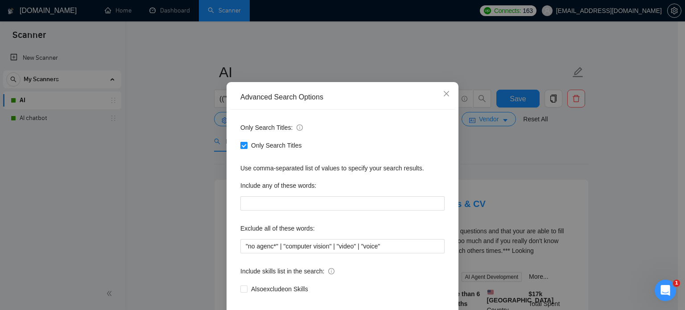
click at [240, 148] on input "Only Search Titles" at bounding box center [243, 145] width 6 height 6
checkbox input "false"
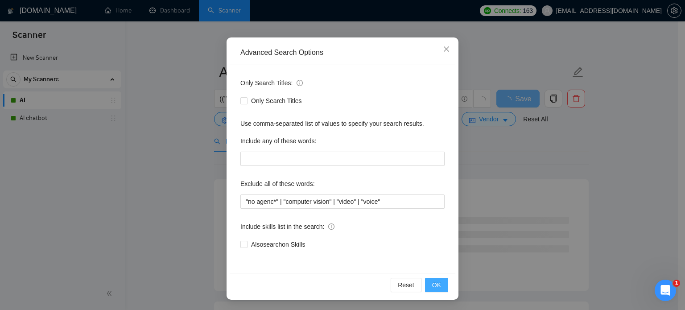
click at [429, 286] on button "OK" at bounding box center [436, 285] width 23 height 14
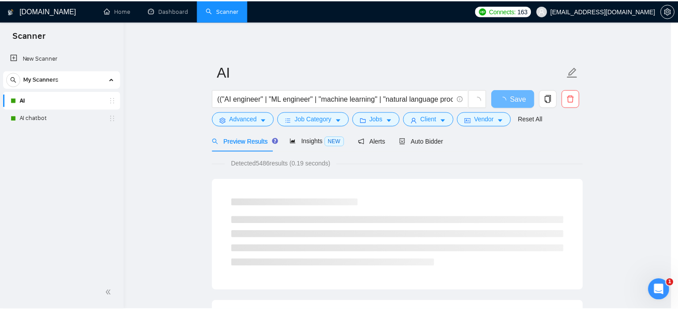
scroll to position [16, 0]
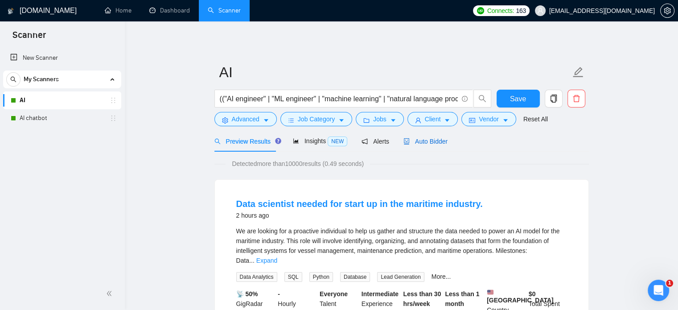
click at [438, 138] on span "Auto Bidder" at bounding box center [426, 141] width 44 height 7
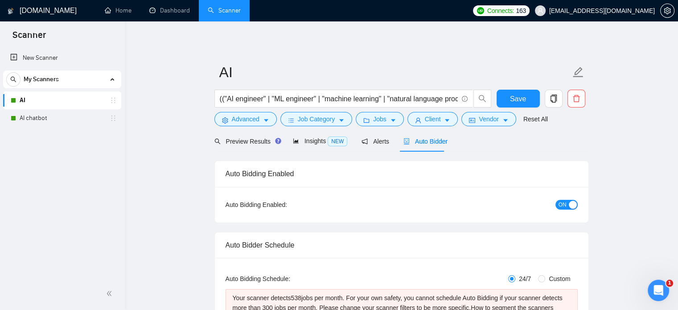
checkbox input "true"
click at [247, 144] on span "Preview Results" at bounding box center [246, 141] width 64 height 7
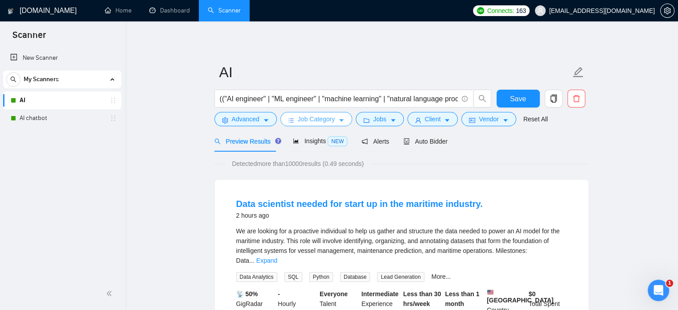
click at [335, 117] on button "Job Category" at bounding box center [316, 119] width 72 height 14
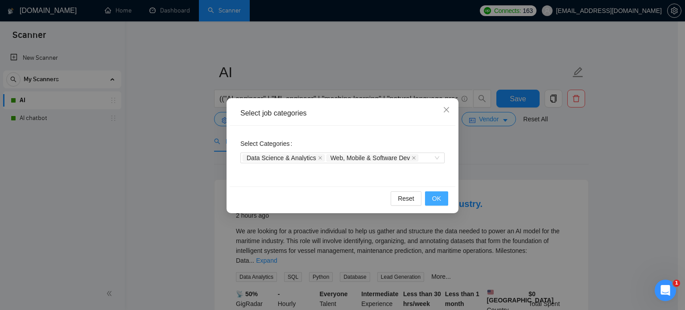
click at [444, 202] on button "OK" at bounding box center [436, 198] width 23 height 14
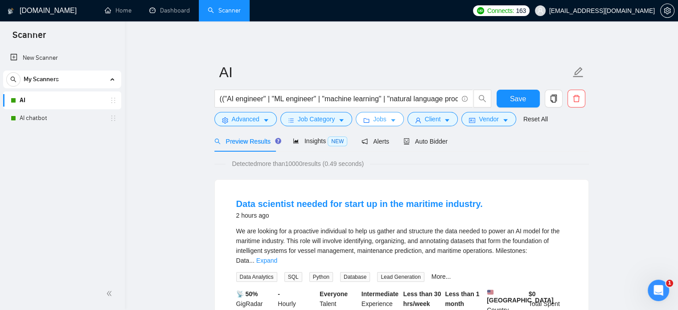
click at [376, 115] on span "Jobs" at bounding box center [379, 119] width 13 height 10
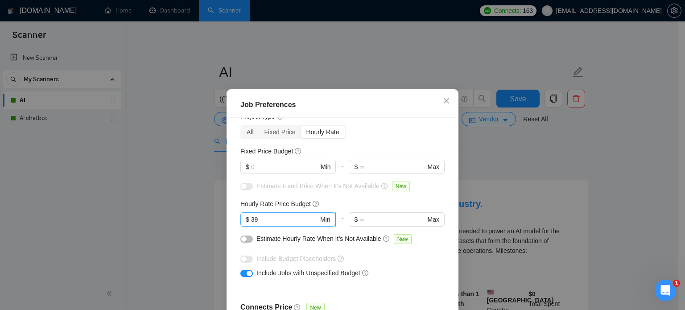
scroll to position [45, 0]
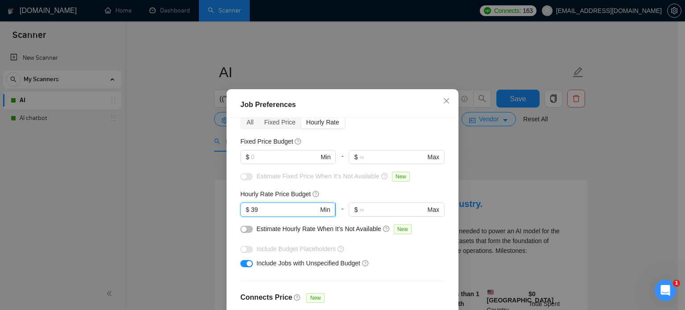
drag, startPoint x: 255, startPoint y: 206, endPoint x: 242, endPoint y: 207, distance: 13.4
click at [242, 207] on span "$ 39 Min" at bounding box center [287, 209] width 95 height 14
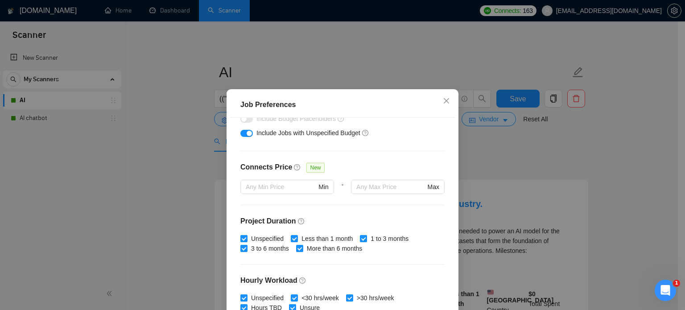
scroll to position [285, 0]
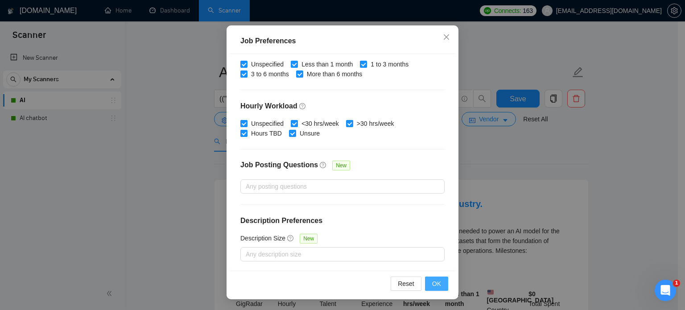
type input "45"
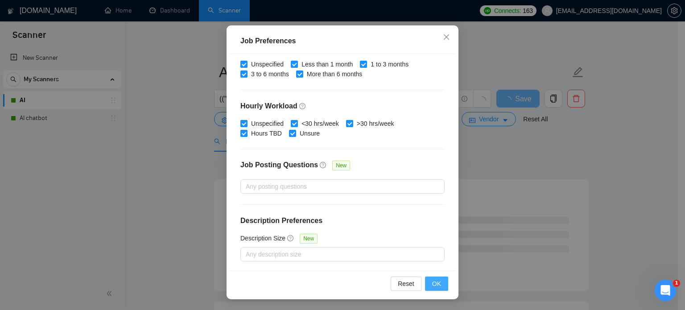
click at [433, 286] on span "OK" at bounding box center [436, 284] width 9 height 10
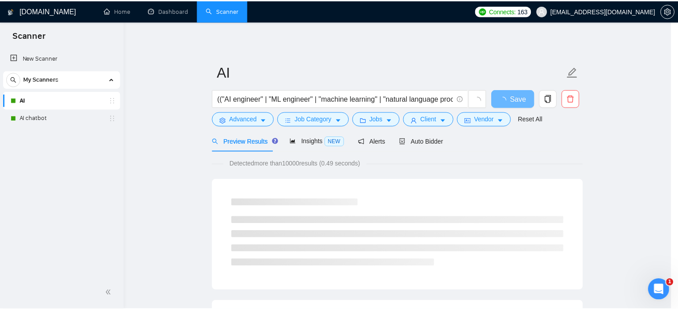
scroll to position [28, 0]
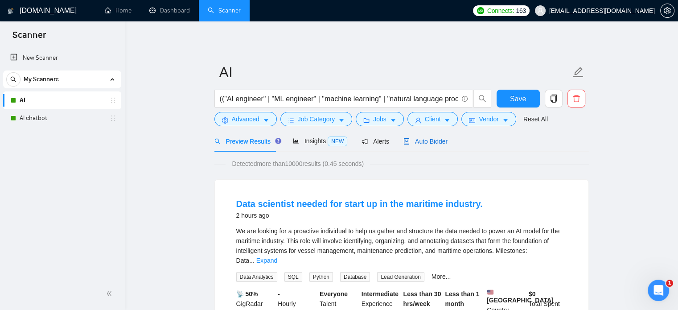
click at [424, 146] on div "Auto Bidder" at bounding box center [426, 141] width 44 height 10
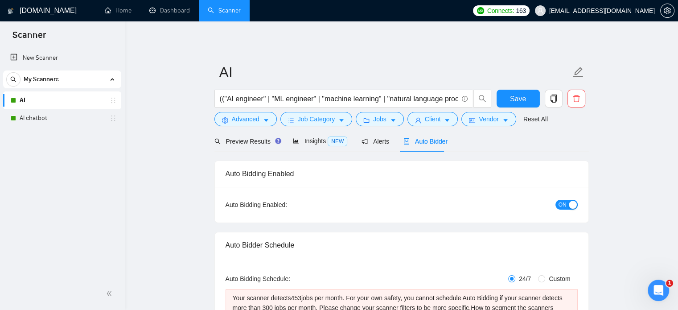
checkbox input "true"
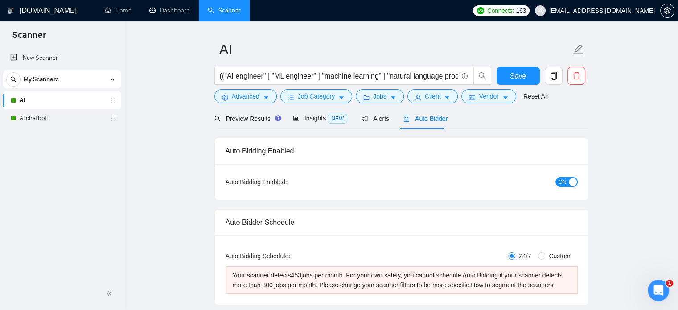
scroll to position [45, 0]
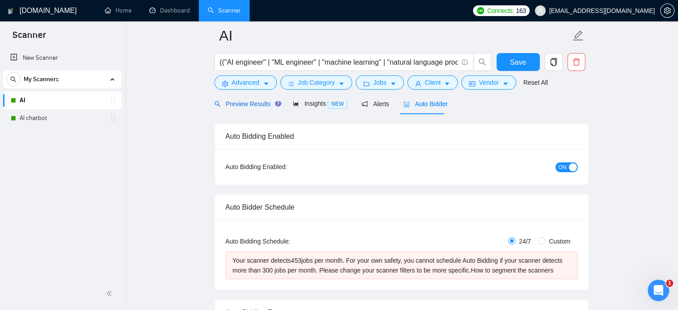
click at [245, 105] on span "Preview Results" at bounding box center [246, 103] width 64 height 7
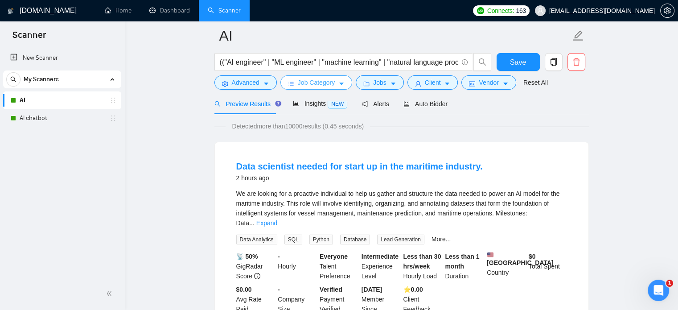
click at [334, 85] on button "Job Category" at bounding box center [316, 82] width 72 height 14
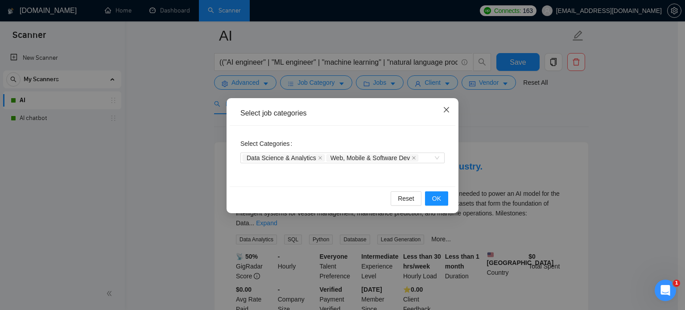
click at [453, 112] on span "Close" at bounding box center [446, 110] width 24 height 24
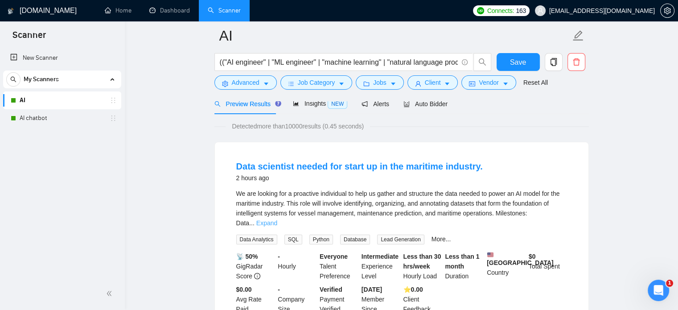
click at [277, 219] on link "Expand" at bounding box center [266, 222] width 21 height 7
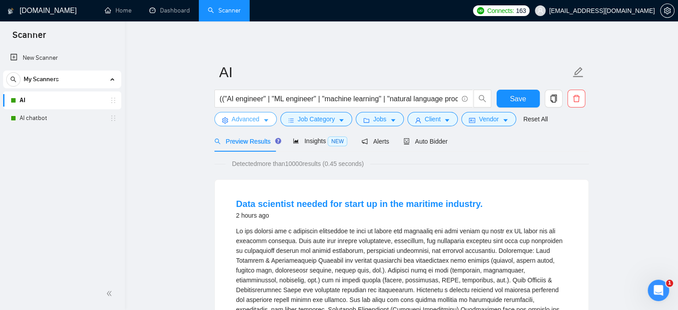
click at [264, 119] on icon "caret-down" at bounding box center [266, 120] width 6 height 6
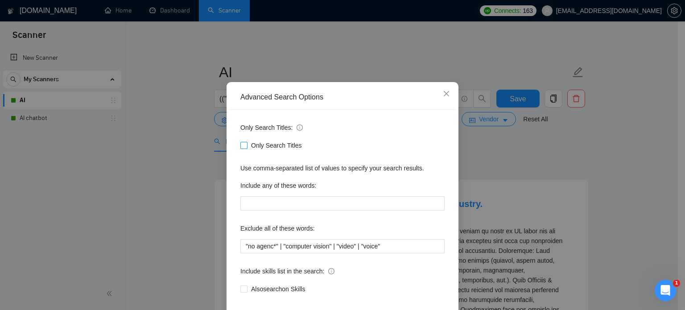
click at [244, 149] on span at bounding box center [243, 145] width 7 height 7
click at [244, 148] on input "Only Search Titles" at bounding box center [243, 145] width 6 height 6
checkbox input "true"
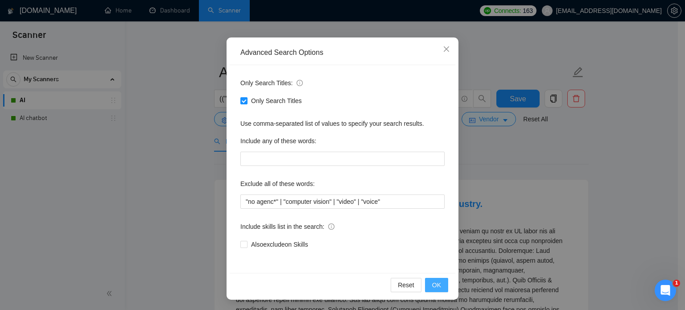
click at [432, 286] on span "OK" at bounding box center [436, 285] width 9 height 10
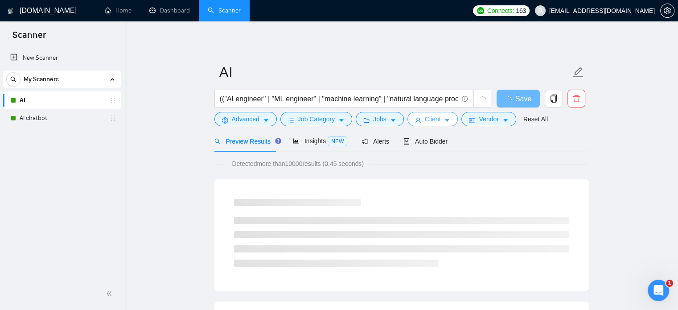
click at [447, 119] on button "Client" at bounding box center [433, 119] width 51 height 14
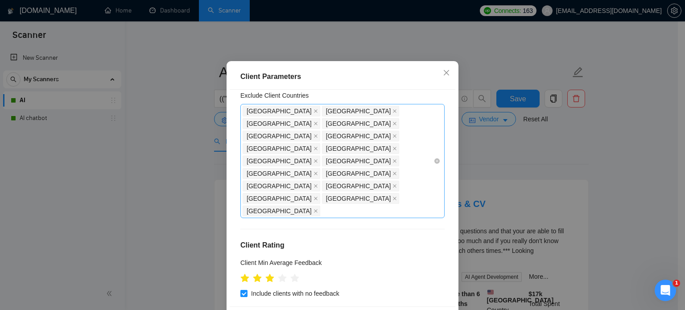
scroll to position [64, 0]
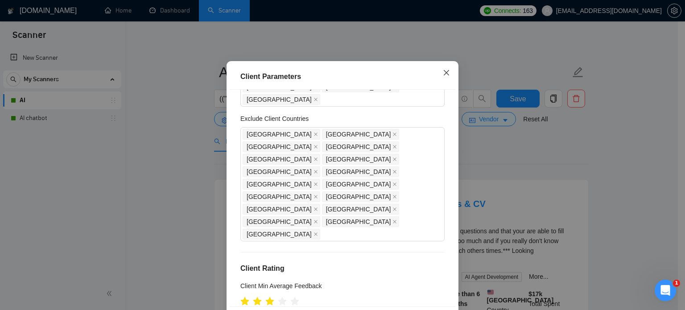
click at [443, 76] on icon "close" at bounding box center [446, 72] width 7 height 7
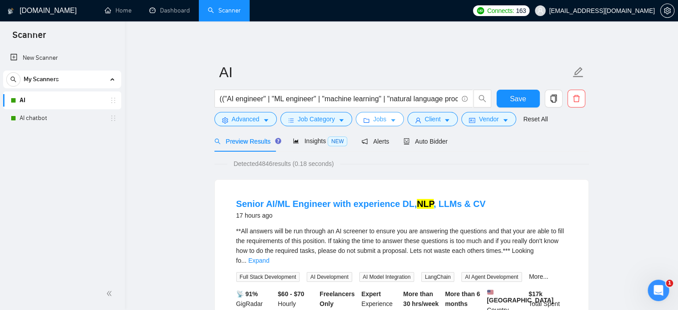
click at [378, 122] on span "Jobs" at bounding box center [379, 119] width 13 height 10
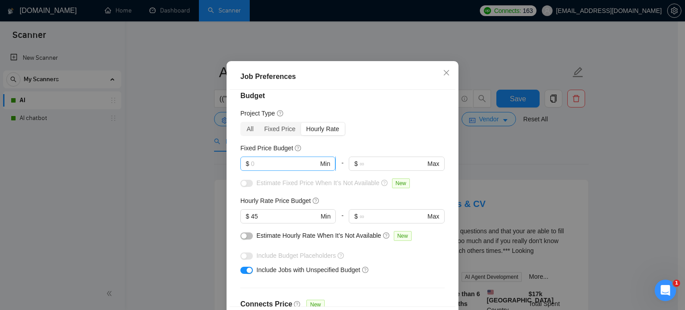
scroll to position [0, 0]
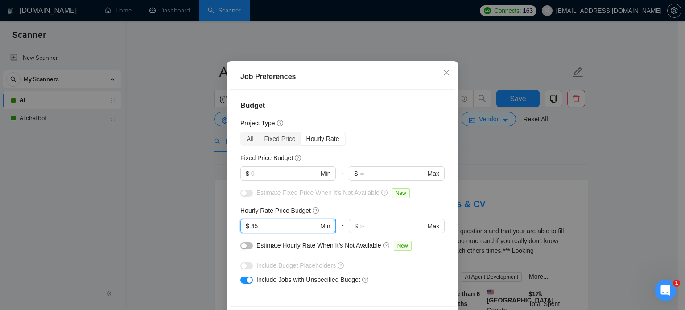
click at [256, 231] on input "45" at bounding box center [284, 226] width 67 height 10
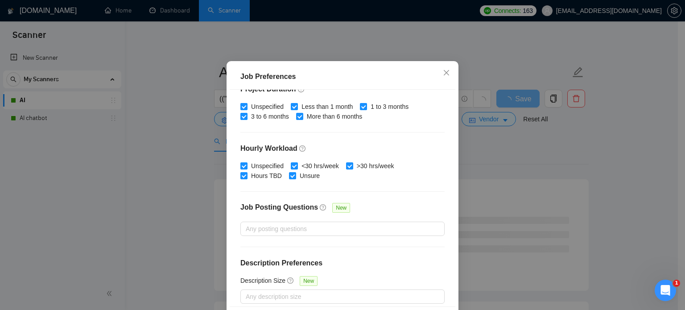
scroll to position [285, 0]
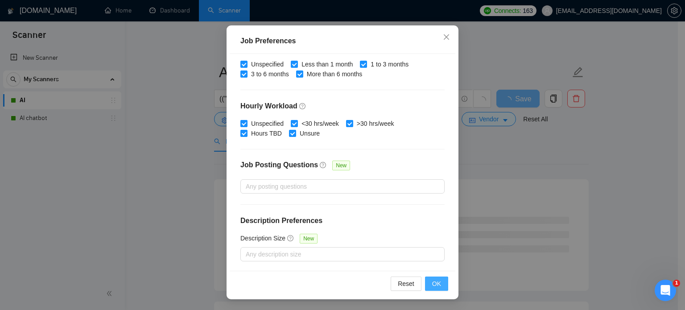
type input "40"
click at [432, 283] on span "OK" at bounding box center [436, 284] width 9 height 10
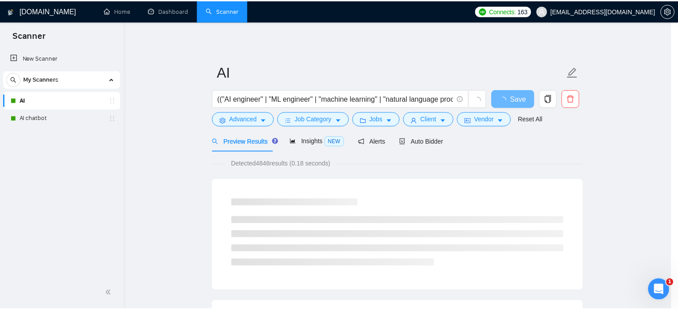
scroll to position [28, 0]
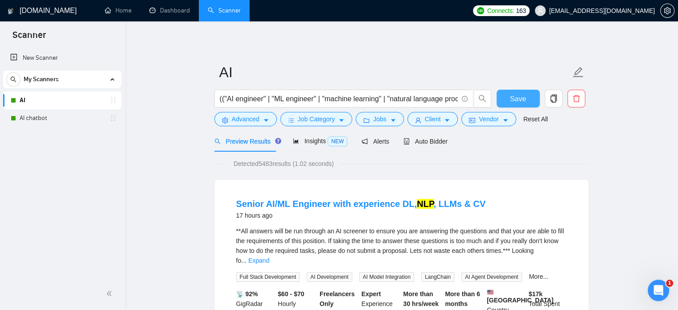
click at [511, 98] on span "Save" at bounding box center [518, 98] width 16 height 11
click at [31, 121] on link "AI chatbot" at bounding box center [62, 118] width 85 height 18
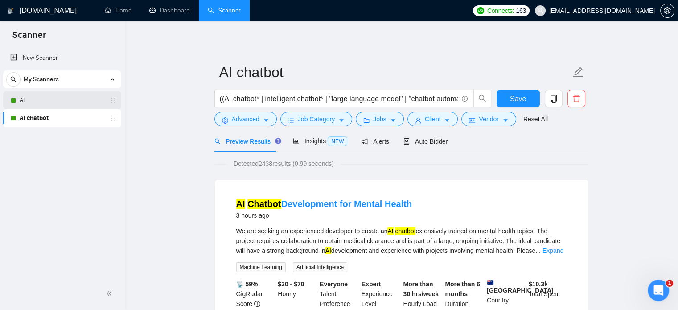
click at [43, 99] on link "AI" at bounding box center [62, 100] width 85 height 18
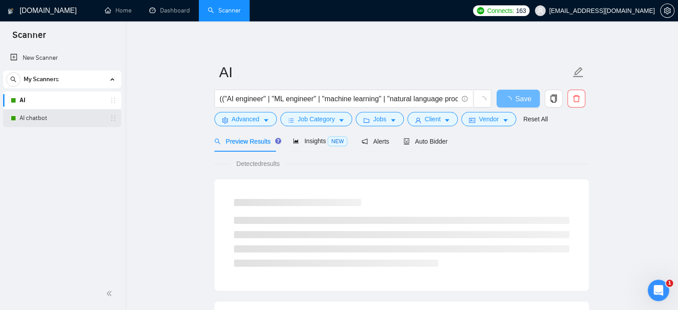
click at [54, 117] on link "AI chatbot" at bounding box center [62, 118] width 85 height 18
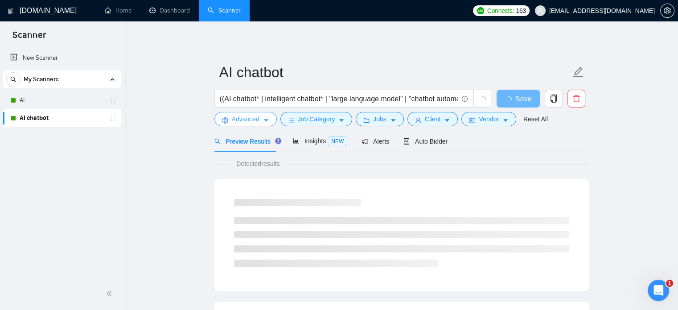
click at [264, 122] on icon "caret-down" at bounding box center [266, 120] width 6 height 6
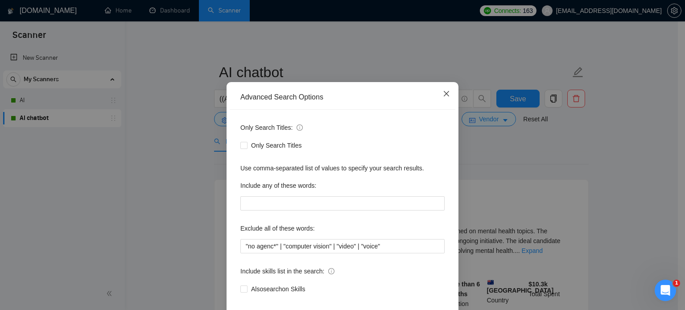
click at [445, 97] on icon "close" at bounding box center [446, 93] width 7 height 7
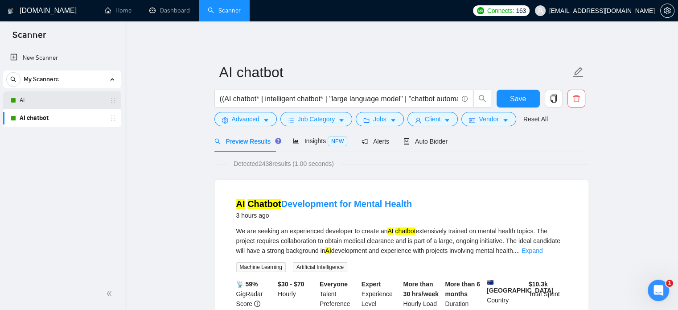
click at [25, 104] on link "AI" at bounding box center [62, 100] width 85 height 18
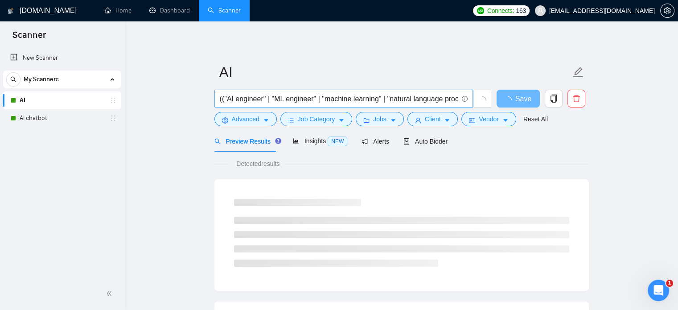
click at [227, 98] on input "(("AI engineer" | "ML engineer" | "machine learning" | "natural language proces…" at bounding box center [339, 98] width 238 height 11
click at [262, 97] on input "((AI engineer" | "ML engineer" | "machine learning" | "natural language process…" at bounding box center [339, 98] width 238 height 11
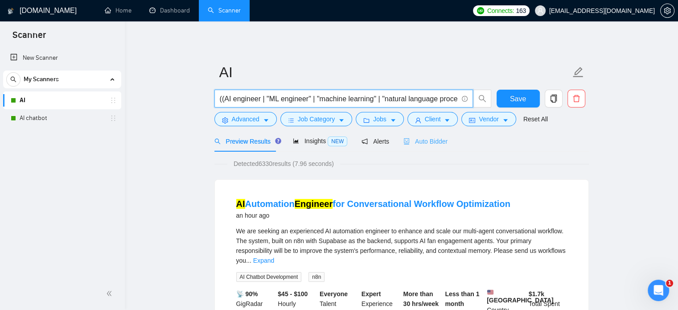
type input "((AI engineer | "ML engineer" | "machine learning" | "natural language processi…"
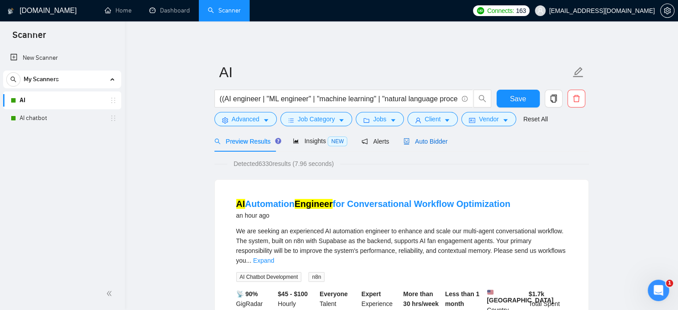
click at [425, 138] on span "Auto Bidder" at bounding box center [426, 141] width 44 height 7
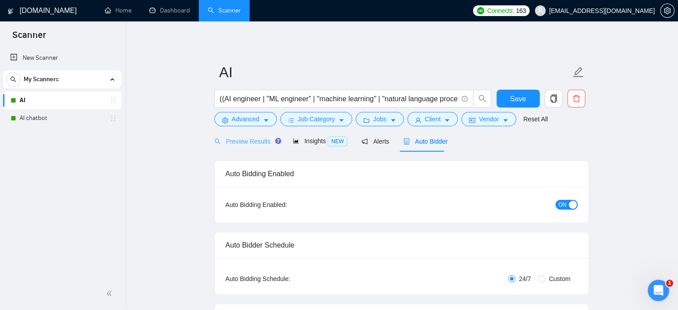
click at [240, 135] on div "Preview Results" at bounding box center [246, 141] width 64 height 21
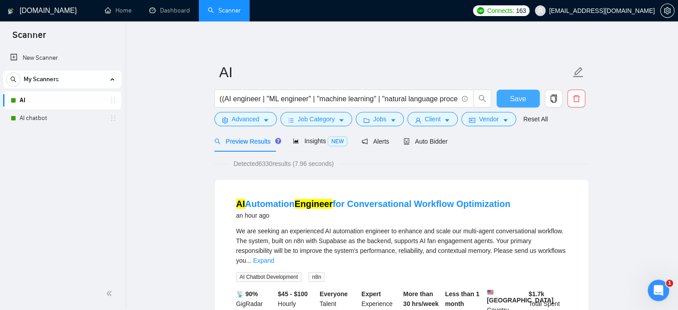
click at [516, 99] on span "Save" at bounding box center [518, 98] width 16 height 11
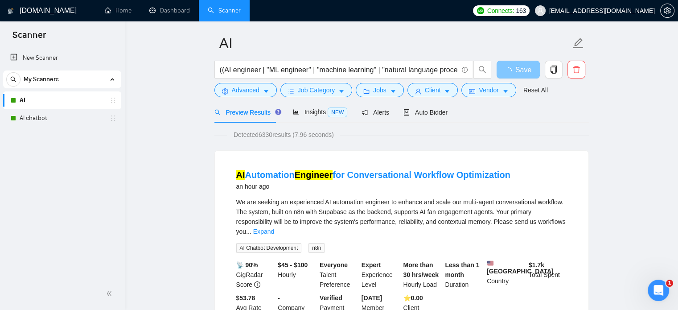
scroll to position [45, 0]
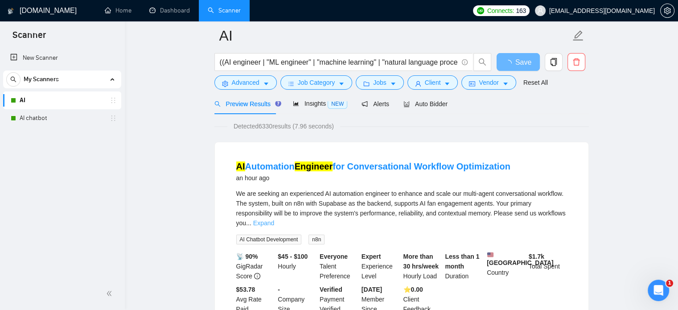
click at [274, 219] on link "Expand" at bounding box center [263, 222] width 21 height 7
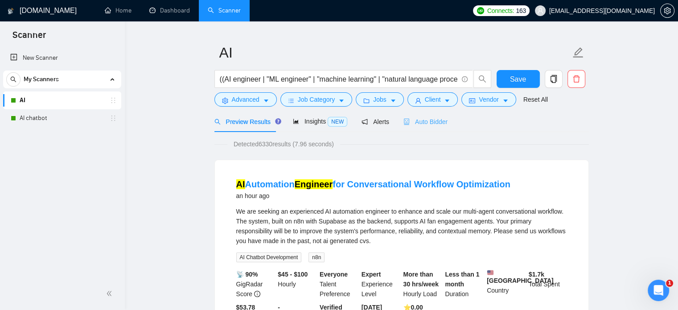
scroll to position [0, 0]
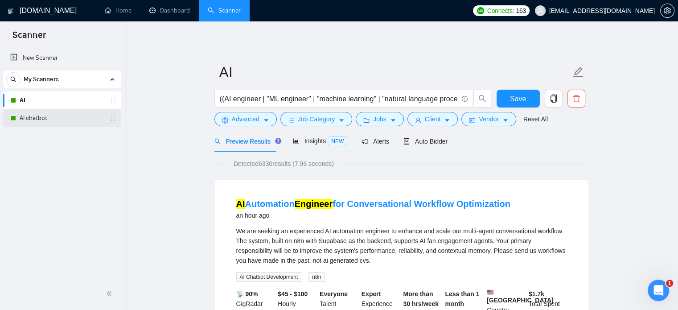
click at [24, 119] on link "AI chatbot" at bounding box center [62, 118] width 85 height 18
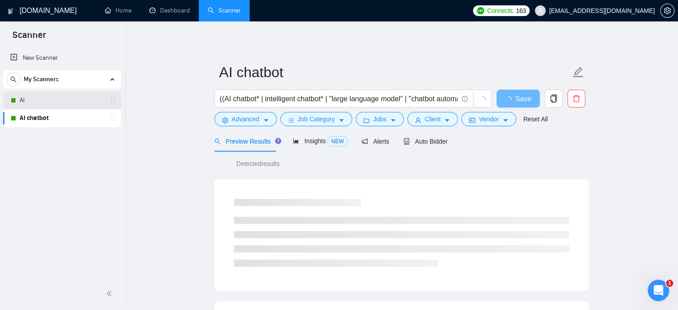
click at [31, 98] on link "AI" at bounding box center [62, 100] width 85 height 18
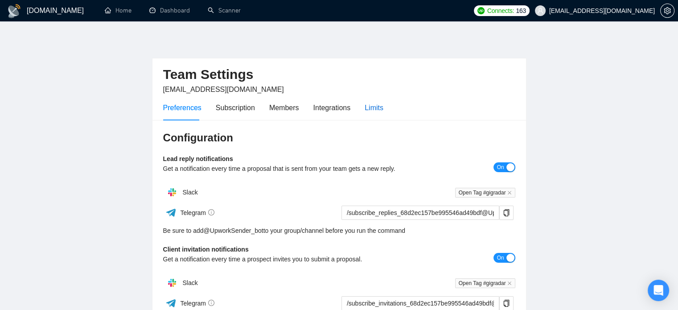
click at [379, 108] on div "Limits" at bounding box center [374, 107] width 19 height 11
